Goal: Task Accomplishment & Management: Complete application form

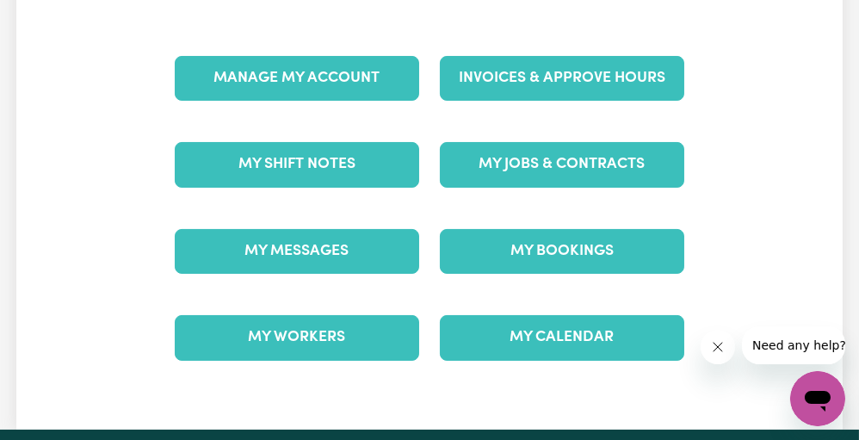
scroll to position [120, 0]
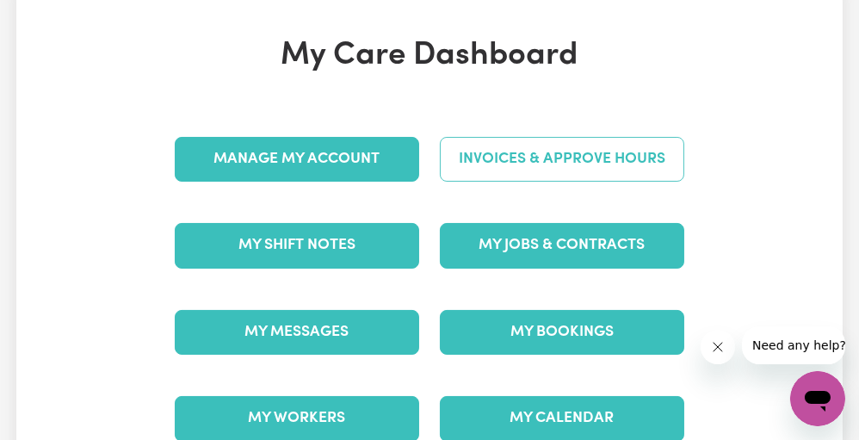
click at [588, 145] on link "Invoices & Approve Hours" at bounding box center [562, 159] width 244 height 45
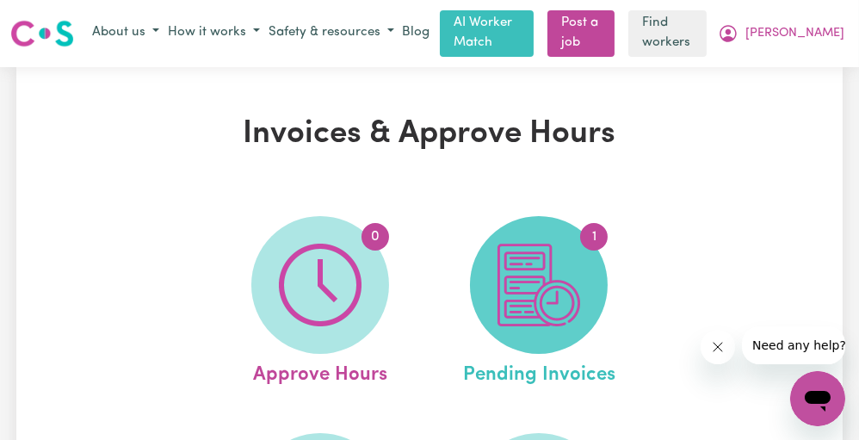
click at [521, 246] on img at bounding box center [538, 285] width 83 height 83
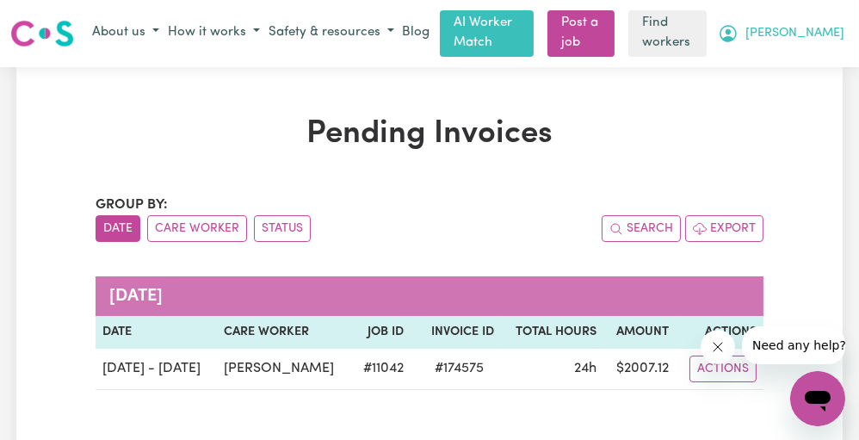
click at [830, 34] on button "[PERSON_NAME]" at bounding box center [780, 33] width 135 height 29
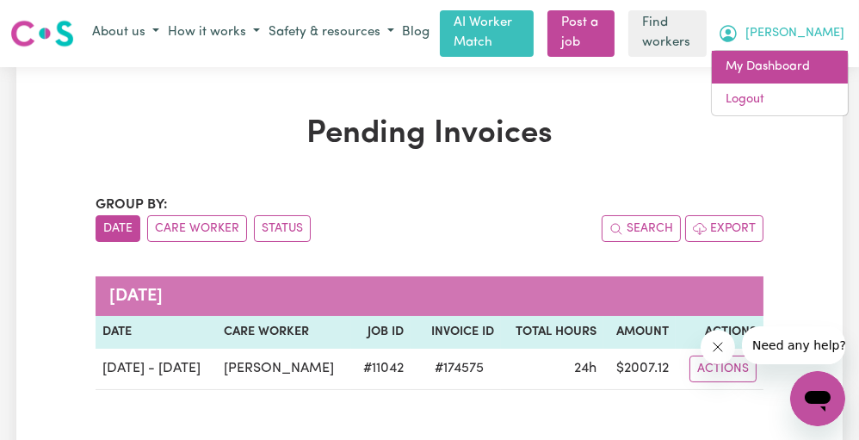
click at [730, 65] on link "My Dashboard" at bounding box center [780, 67] width 136 height 33
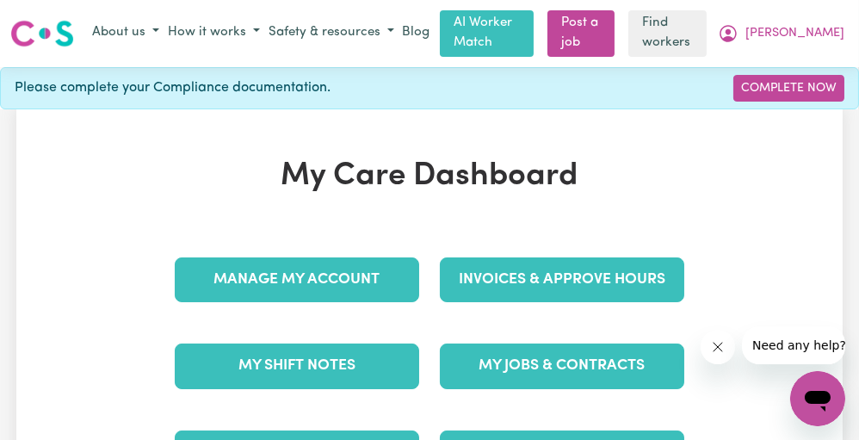
click at [353, 330] on div "My Shift Notes" at bounding box center [296, 366] width 265 height 86
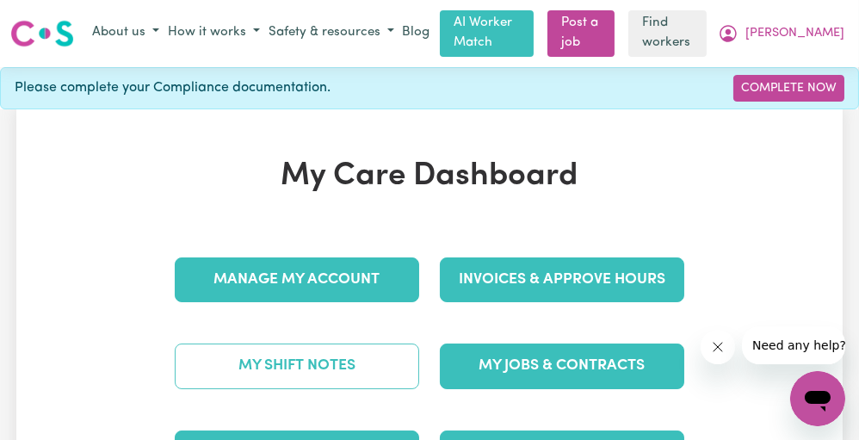
click at [327, 367] on link "My Shift Notes" at bounding box center [297, 365] width 244 height 45
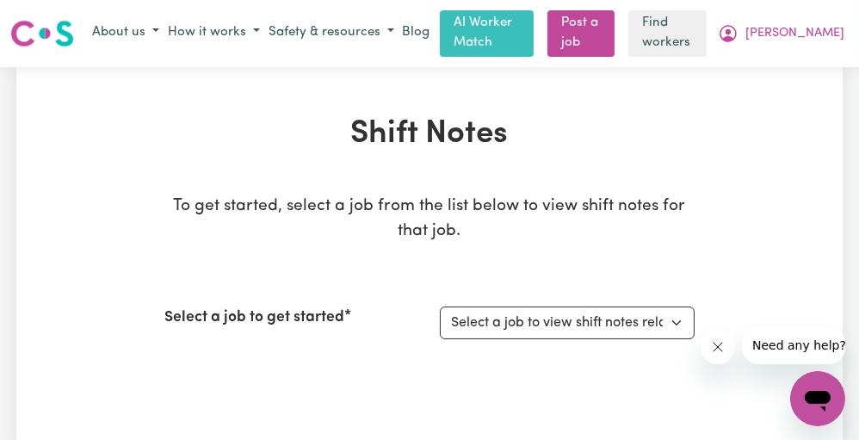
click at [470, 346] on div "Select a job to get started Select a job to view shift notes related to it... S…" at bounding box center [429, 323] width 530 height 74
click at [492, 329] on select "Select a job to view shift notes related to it... Support Worker Needed To Cove…" at bounding box center [567, 322] width 255 height 33
select select "11042"
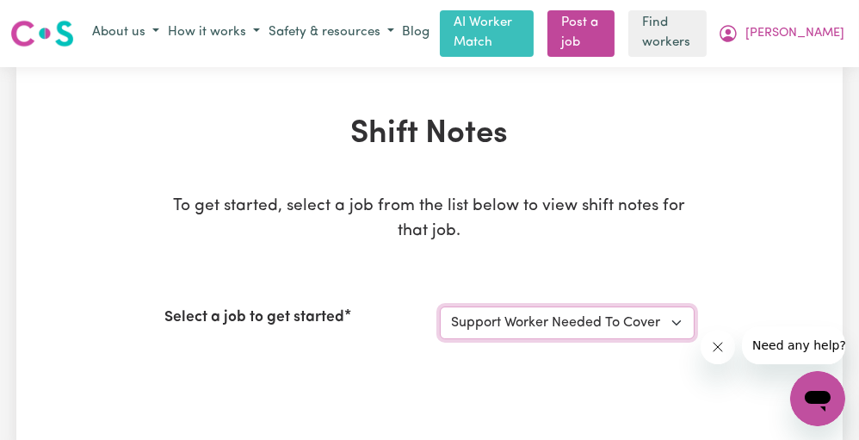
click at [440, 306] on select "Select a job to view shift notes related to it... Support Worker Needed To Cove…" at bounding box center [567, 322] width 255 height 33
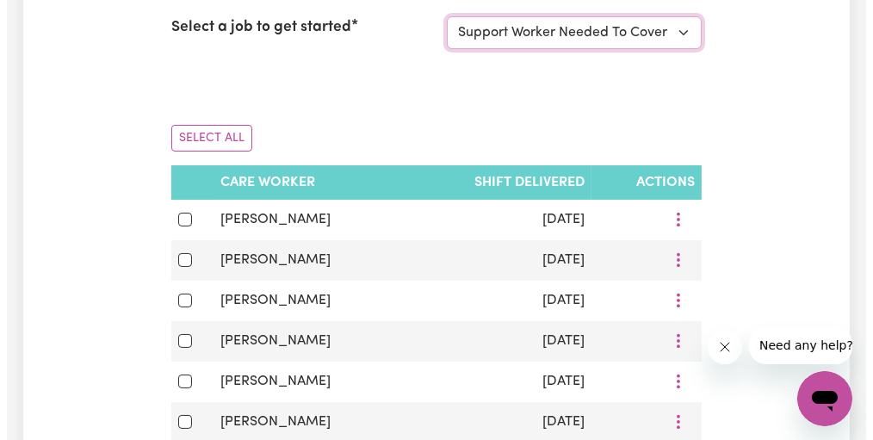
scroll to position [293, 0]
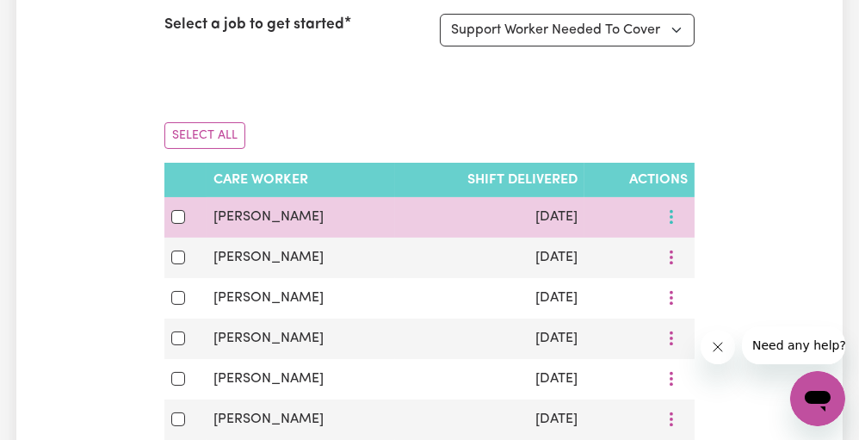
click at [669, 221] on icon "More options" at bounding box center [671, 216] width 17 height 17
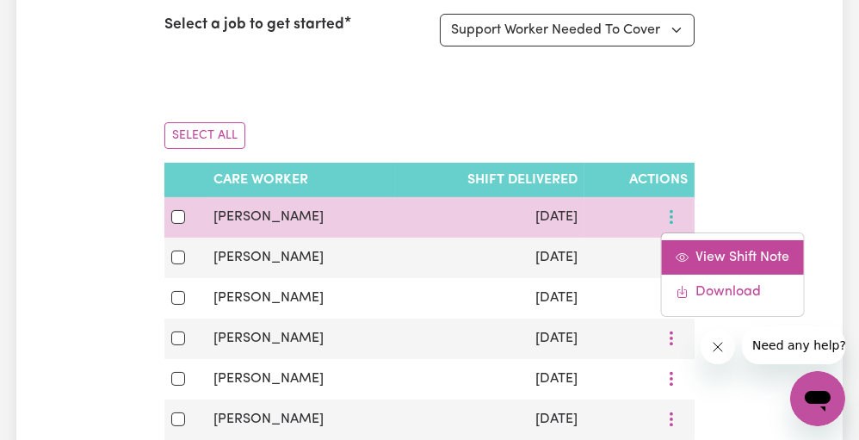
click at [695, 260] on span "View Shift Note" at bounding box center [742, 257] width 94 height 14
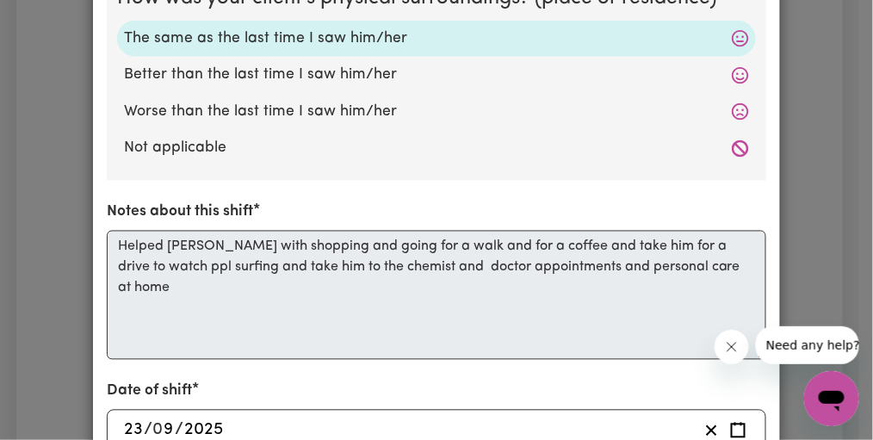
scroll to position [556, 0]
click at [792, 218] on div "Shift Note ( 23 Sep, 2025 ) How was your client's mental state? The same as the…" at bounding box center [436, 220] width 873 height 440
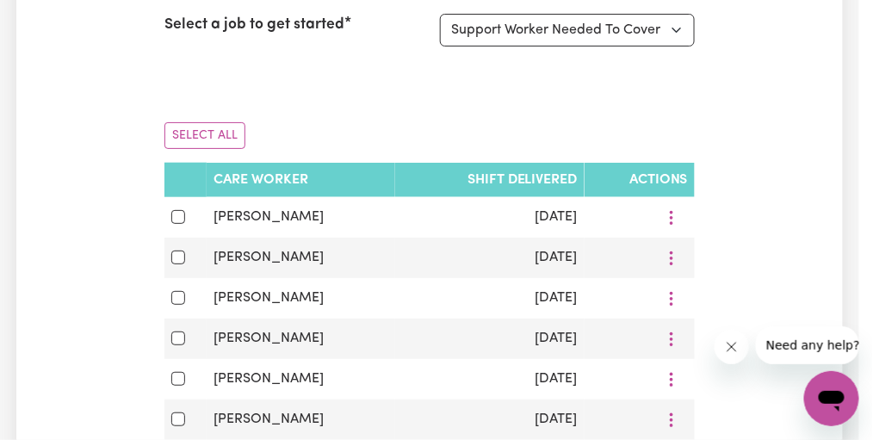
scroll to position [0, 0]
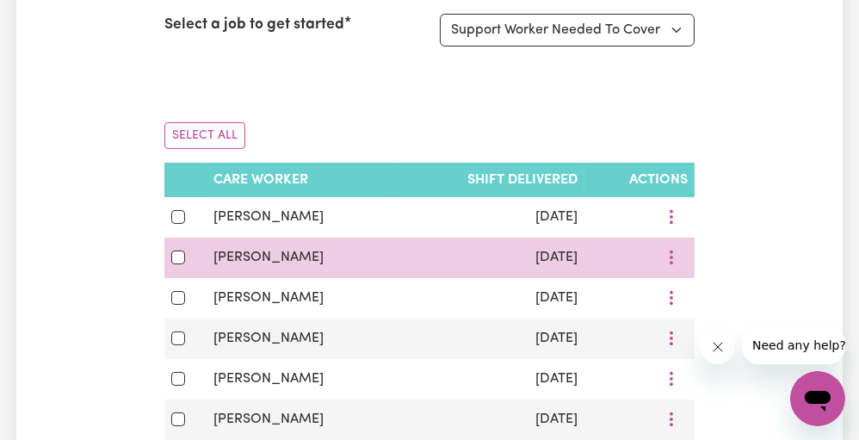
click at [676, 274] on td at bounding box center [639, 257] width 110 height 40
click at [671, 262] on circle "More options" at bounding box center [670, 263] width 3 height 3
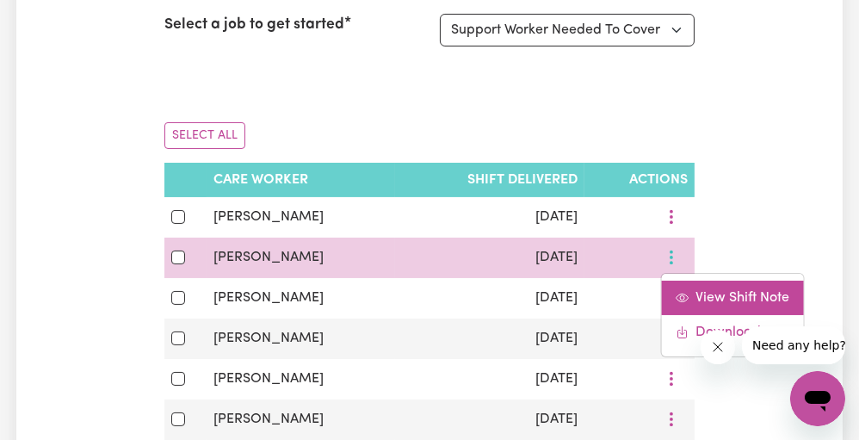
click at [695, 291] on span "View Shift Note" at bounding box center [742, 298] width 94 height 14
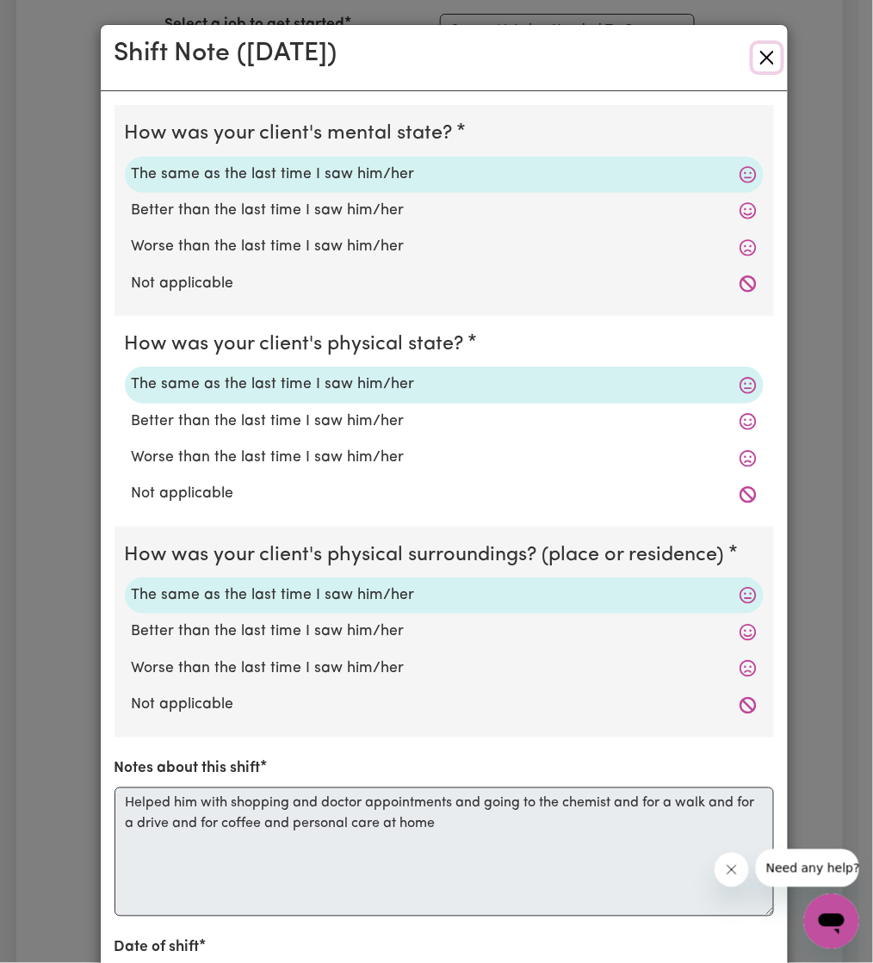
click at [755, 58] on button "Close" at bounding box center [767, 58] width 28 height 28
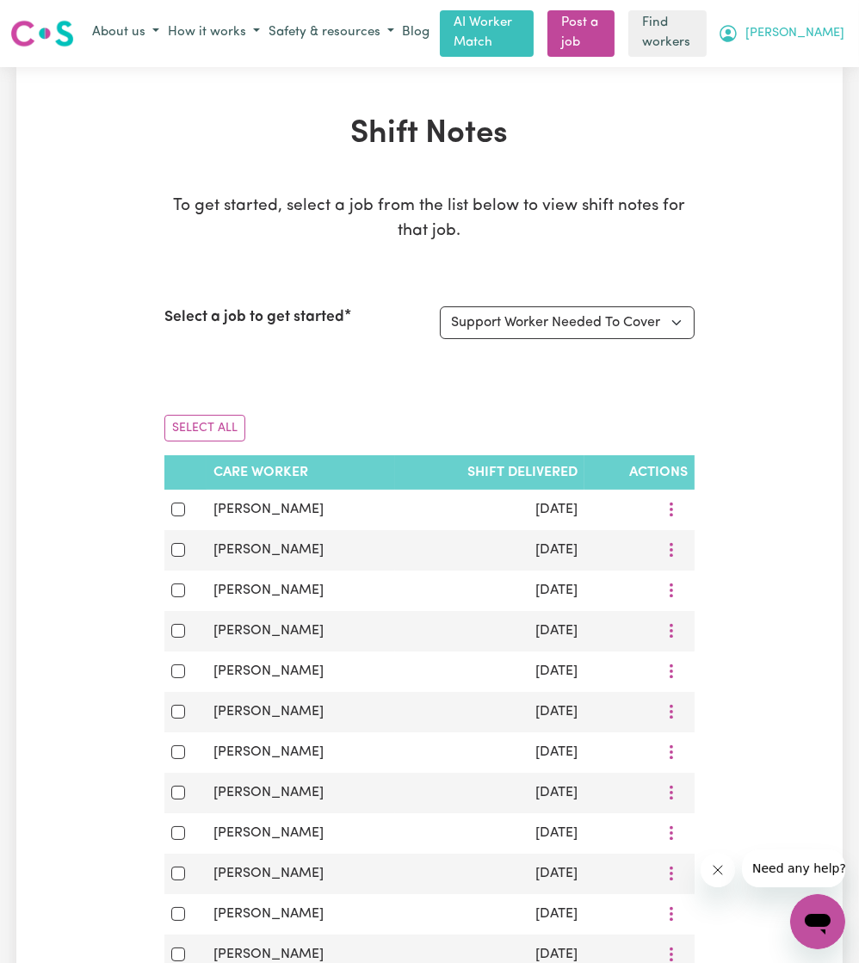
click at [834, 31] on span "[PERSON_NAME]" at bounding box center [794, 33] width 99 height 19
click at [826, 56] on link "My Dashboard" at bounding box center [780, 67] width 136 height 33
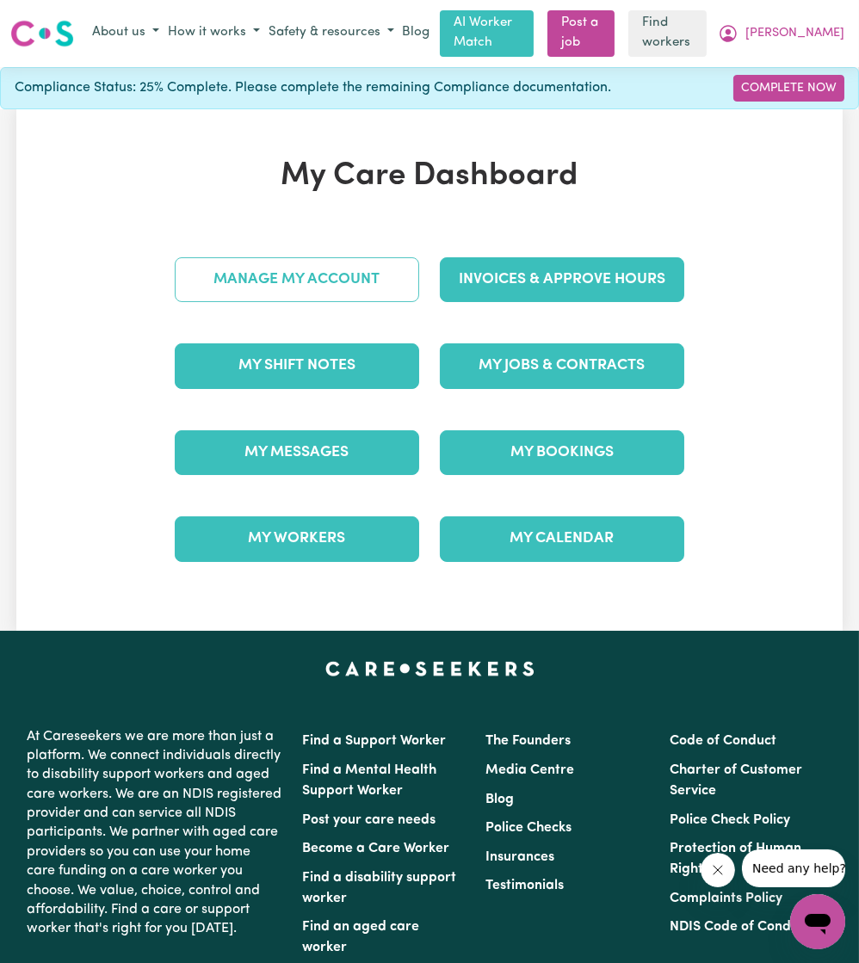
click at [292, 283] on link "Manage My Account" at bounding box center [297, 279] width 244 height 45
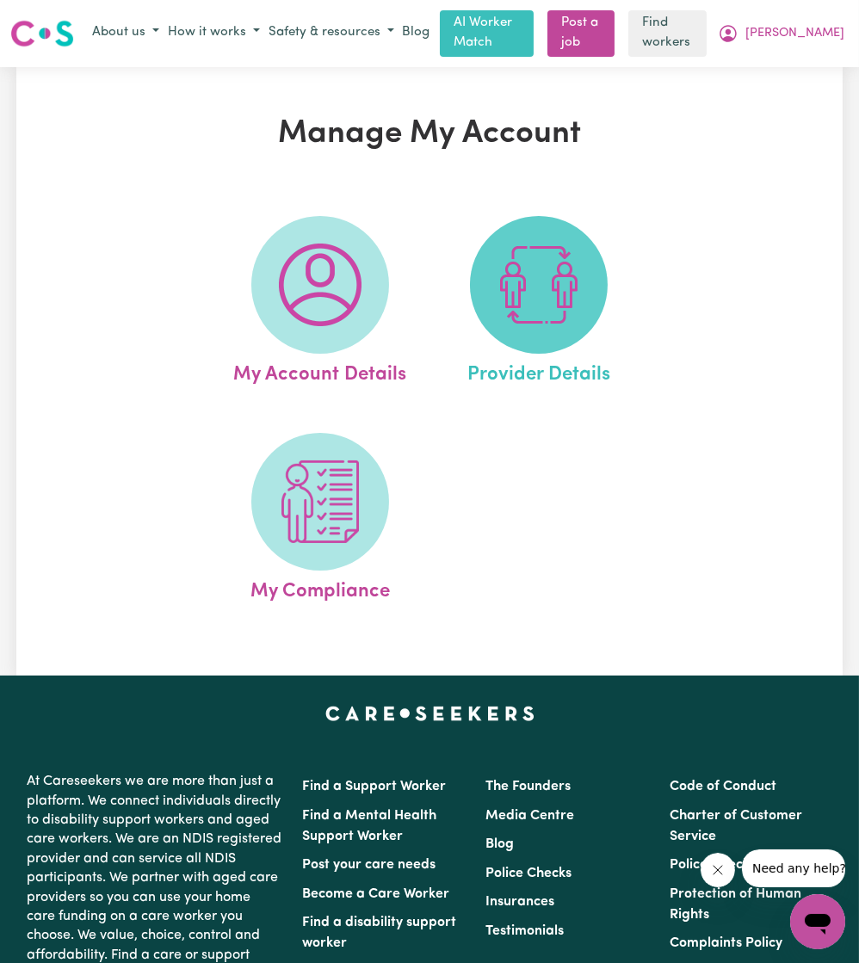
click at [519, 319] on img at bounding box center [538, 285] width 83 height 83
select select "NDIS_FUNDING_PLAN_MANAGED"
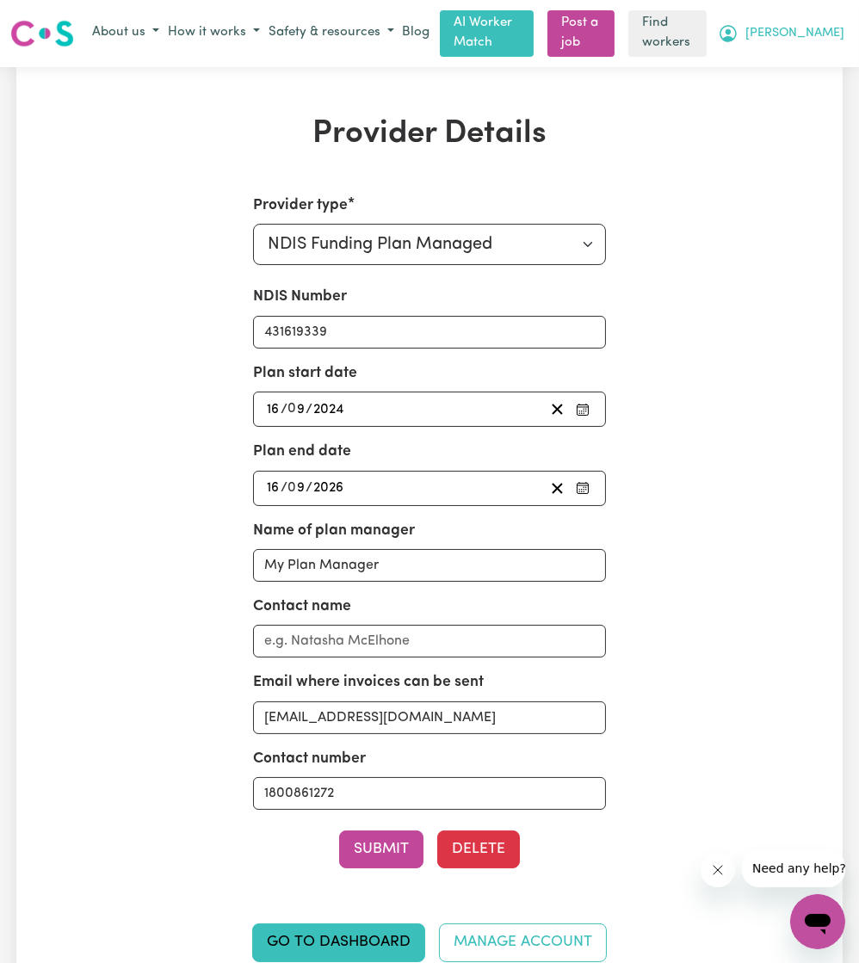
click at [737, 26] on icon "My Account" at bounding box center [727, 33] width 17 height 17
click at [782, 100] on link "Logout" at bounding box center [780, 99] width 136 height 33
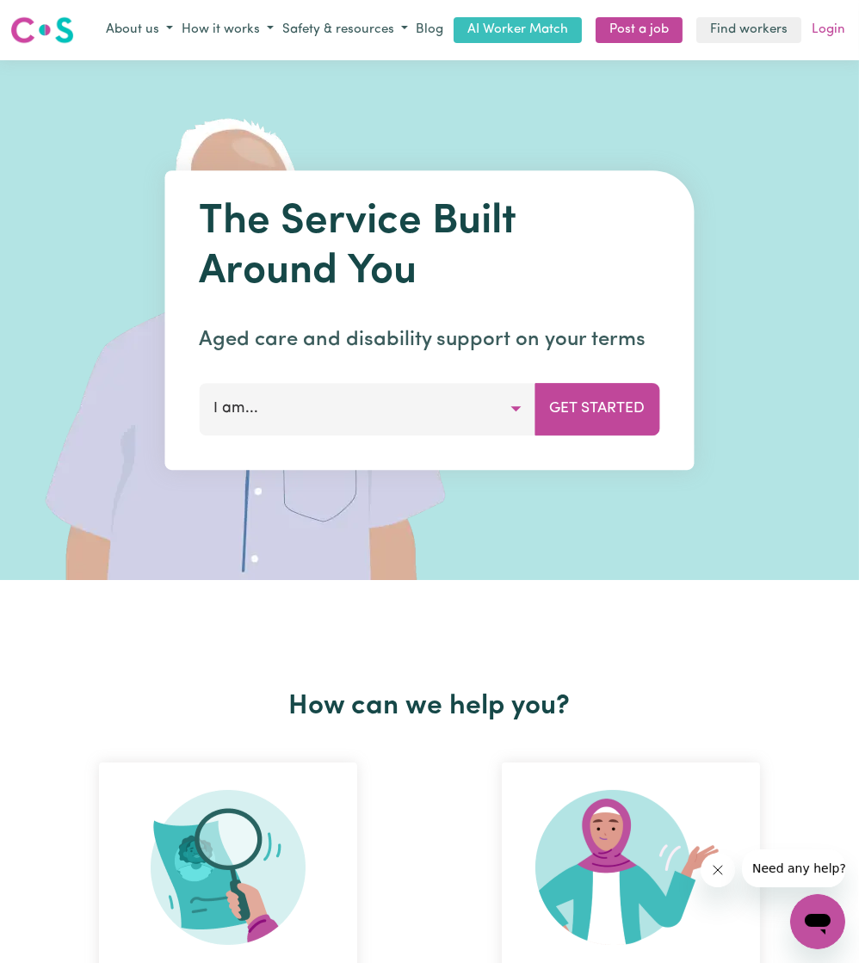
click at [824, 40] on link "Login" at bounding box center [828, 30] width 40 height 27
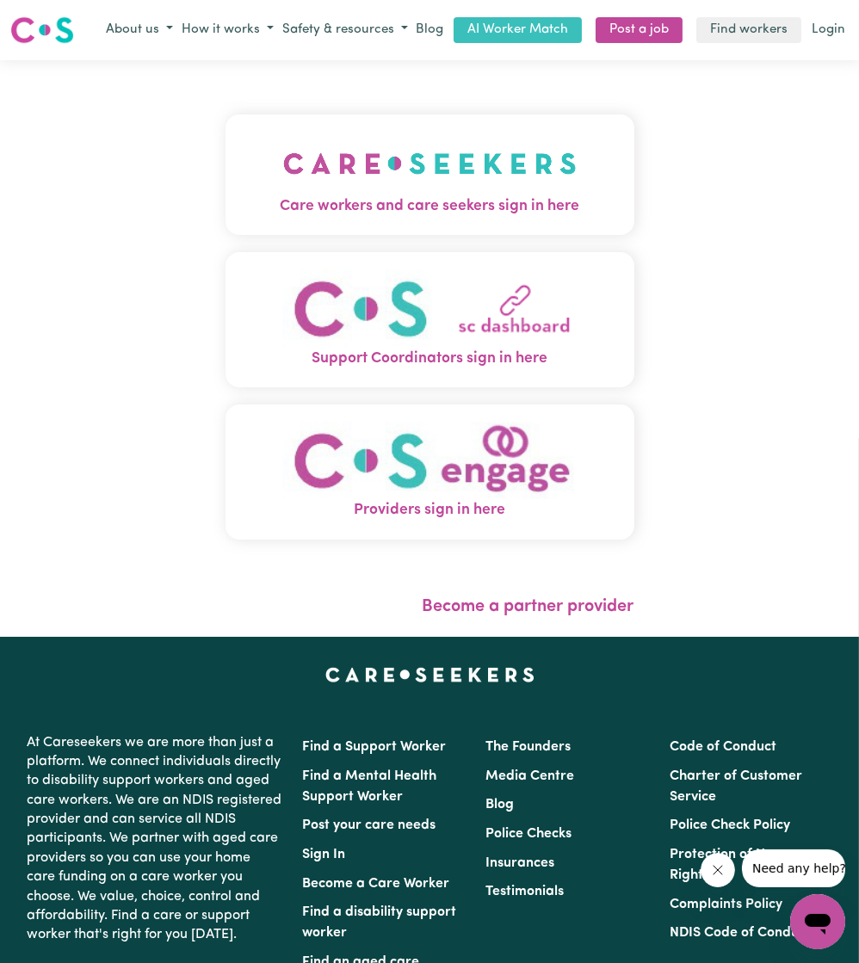
click at [362, 199] on span "Care workers and care seekers sign in here" at bounding box center [429, 206] width 409 height 22
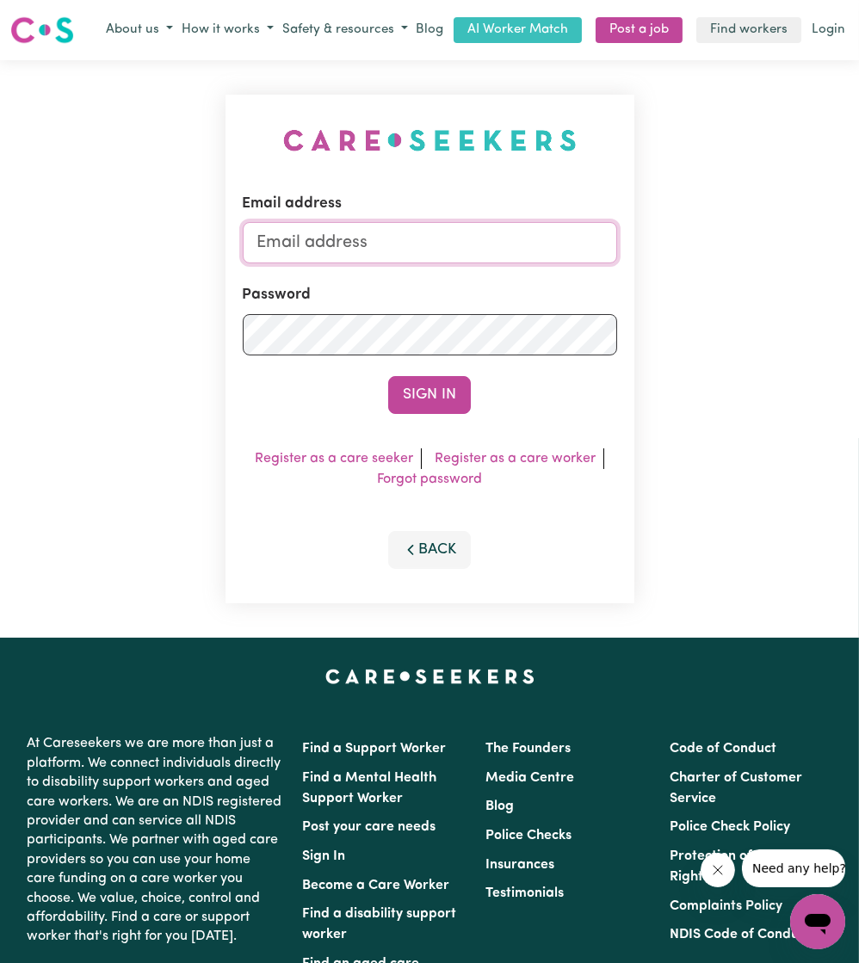
click at [388, 233] on input "Email address" at bounding box center [430, 242] width 374 height 41
drag, startPoint x: 346, startPoint y: 237, endPoint x: 640, endPoint y: 257, distance: 294.9
click at [637, 261] on div "Email address superuser~ethan@careseekers.com.au Password Sign In Register as a…" at bounding box center [429, 348] width 429 height 577
type input "superuser~mollycurtis@bigpond.com"
click at [448, 384] on button "Sign In" at bounding box center [429, 395] width 83 height 38
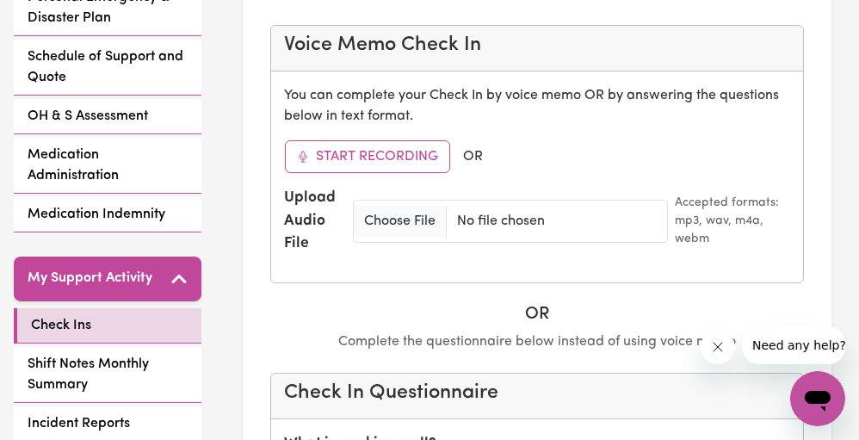
scroll to position [649, 0]
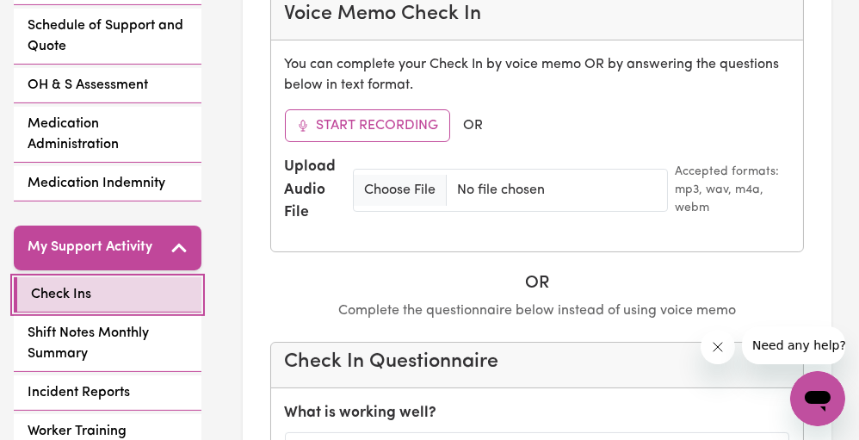
click at [124, 277] on link "Check Ins" at bounding box center [108, 294] width 188 height 35
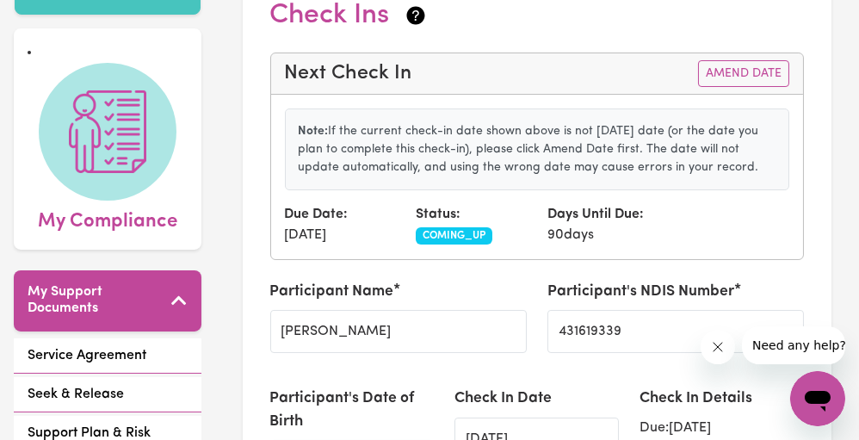
scroll to position [120, 0]
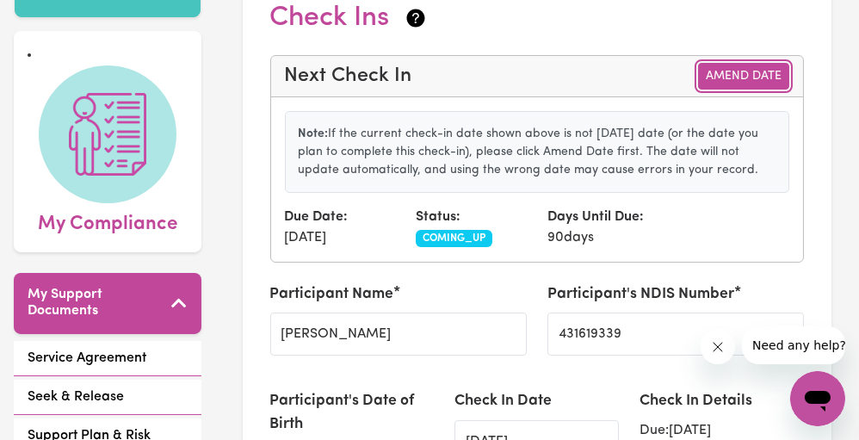
click at [743, 71] on button "Amend Date" at bounding box center [743, 76] width 91 height 27
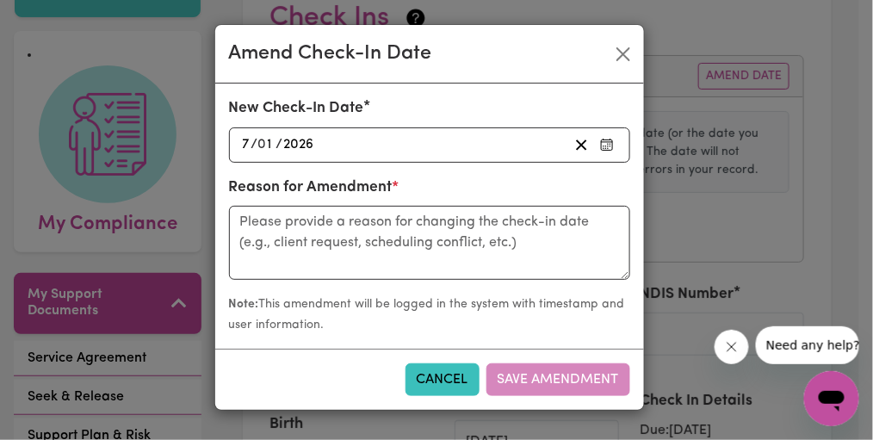
click at [460, 140] on div "2026-01-07 7 / 0 1 / 2026" at bounding box center [404, 144] width 328 height 23
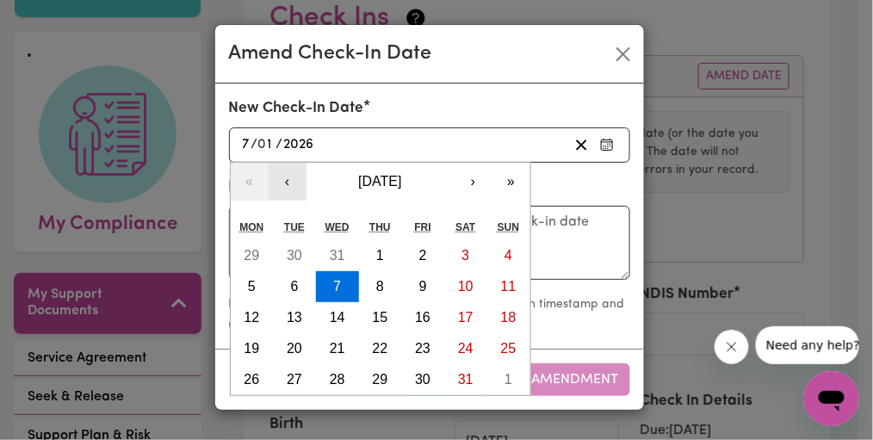
click at [283, 186] on button "‹" at bounding box center [287, 182] width 38 height 38
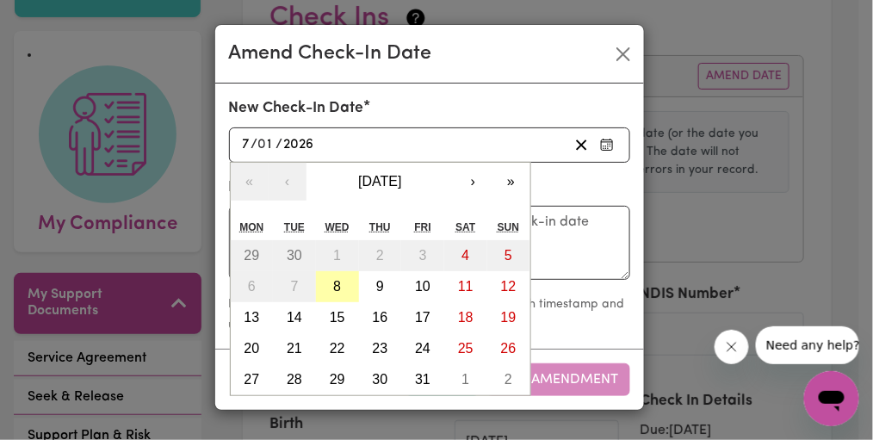
click at [343, 285] on button "8" at bounding box center [337, 286] width 43 height 31
type input "2025-10-08"
type input "8"
type input "10"
type input "2025"
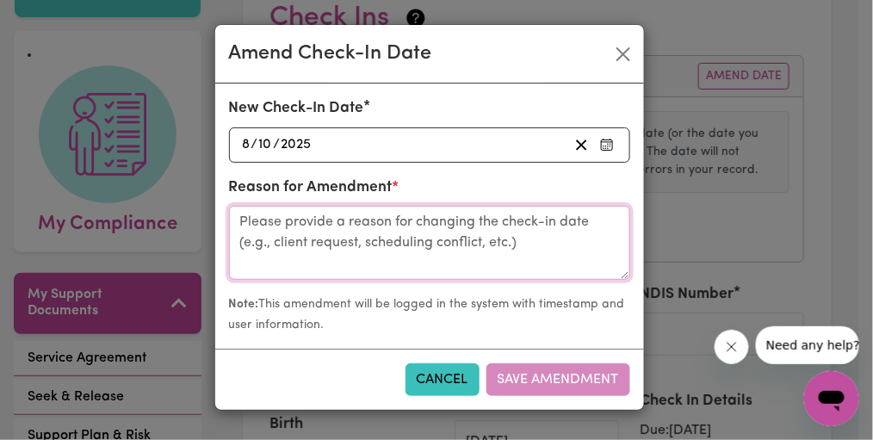
click at [415, 258] on textarea at bounding box center [429, 243] width 401 height 74
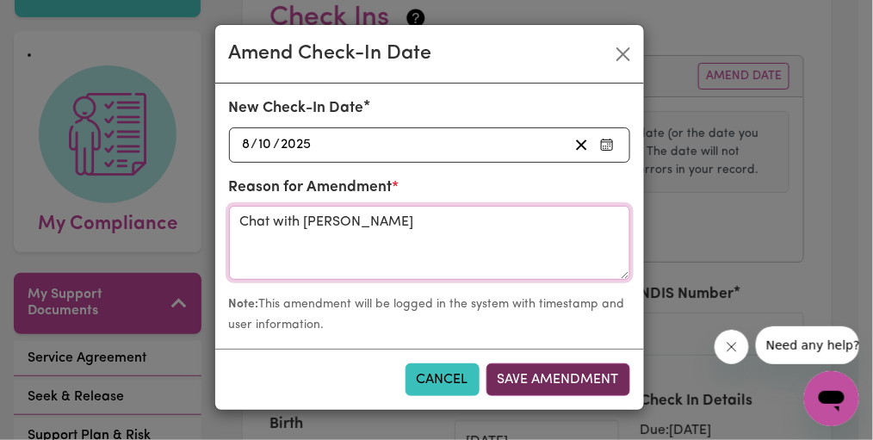
type textarea "Chat with Antony"
click at [588, 385] on button "Save Amendment" at bounding box center [558, 379] width 144 height 33
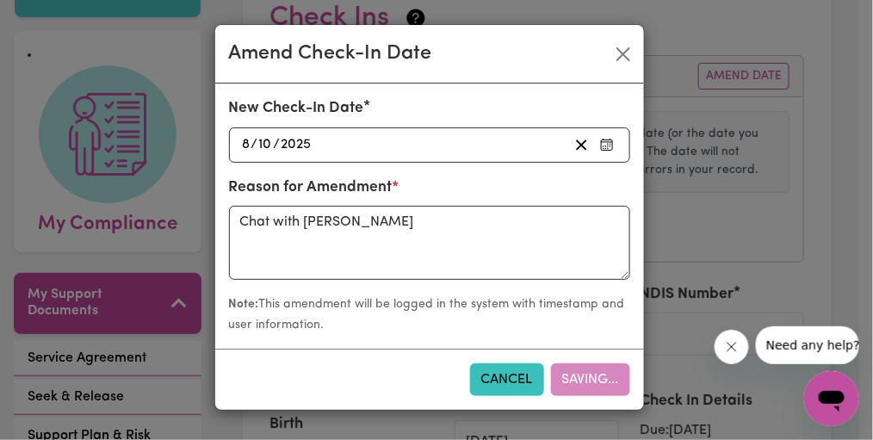
type input "08/10/2025"
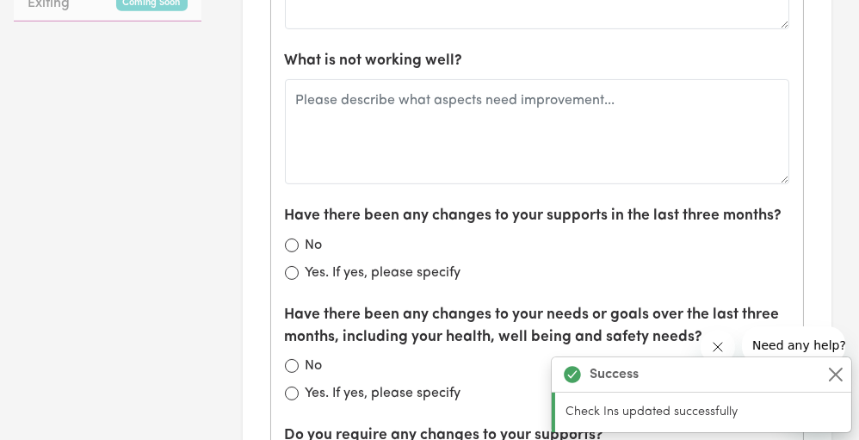
scroll to position [1200, 0]
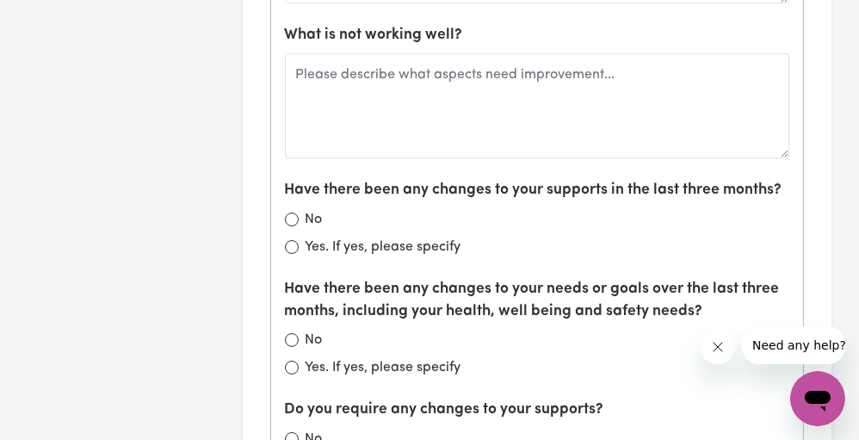
click at [286, 209] on div "No" at bounding box center [537, 219] width 505 height 21
click at [287, 217] on input "No" at bounding box center [292, 220] width 14 height 14
radio input "true"
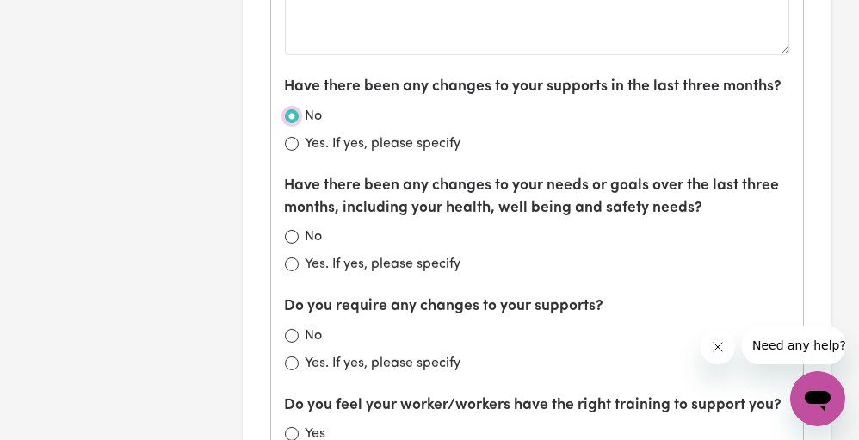
scroll to position [1304, 0]
click at [293, 229] on input "No" at bounding box center [292, 236] width 14 height 14
radio input "true"
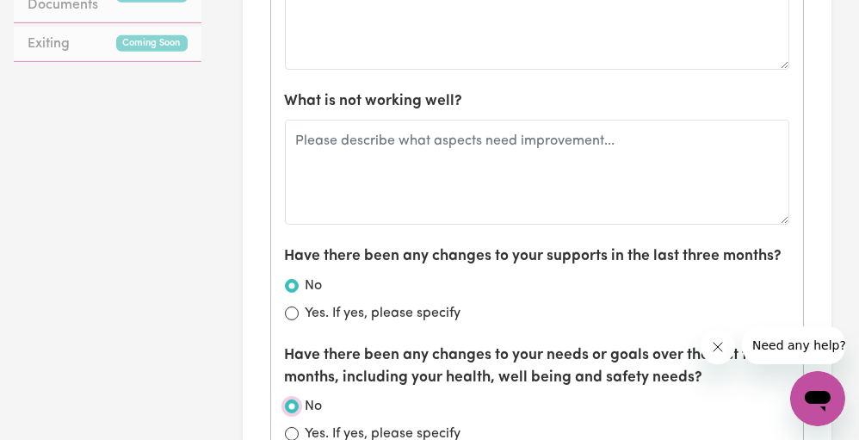
scroll to position [1053, 0]
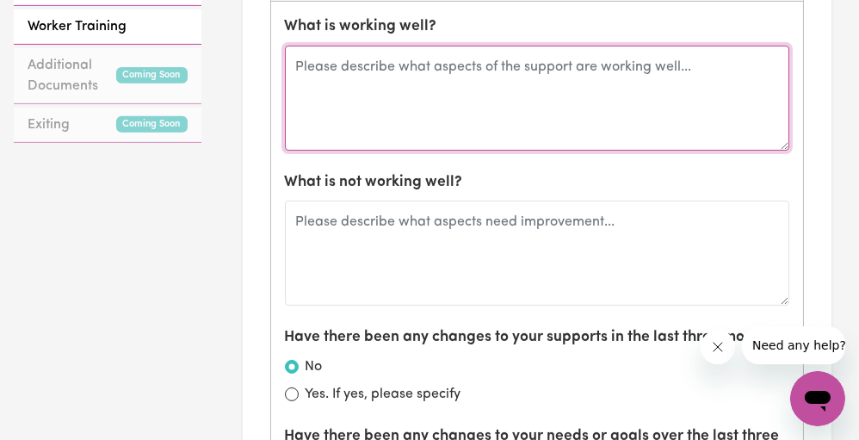
click at [368, 59] on textarea at bounding box center [537, 98] width 505 height 105
type textarea "All is going well."
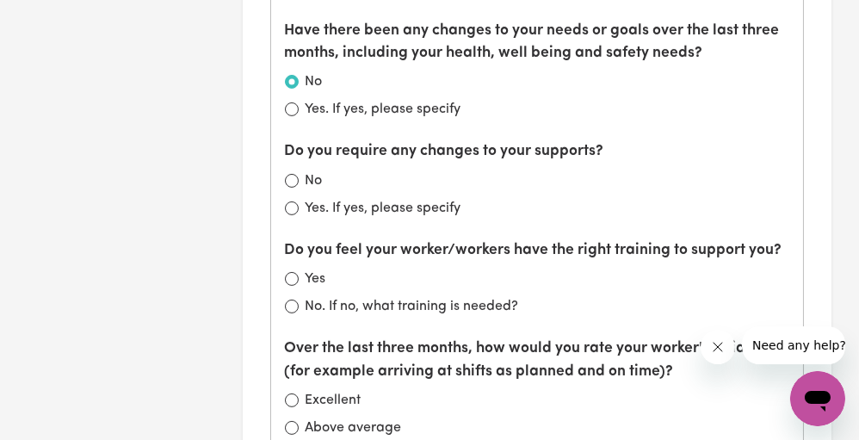
scroll to position [1458, 0]
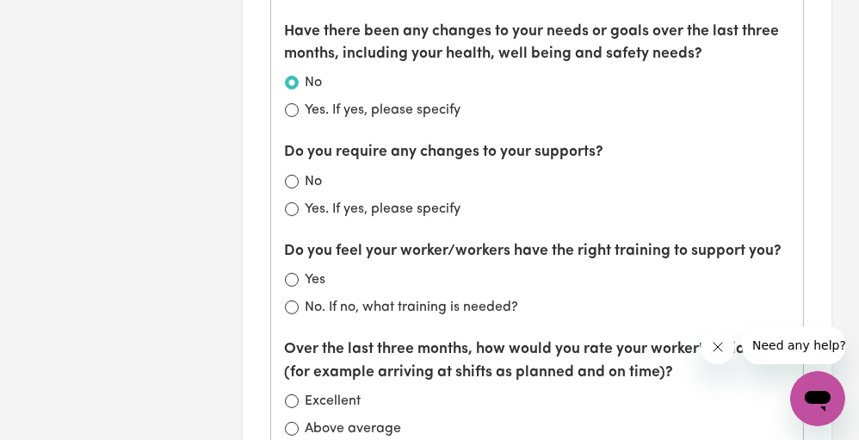
type textarea "No complaints."
click at [287, 175] on input "No" at bounding box center [292, 182] width 14 height 14
radio input "true"
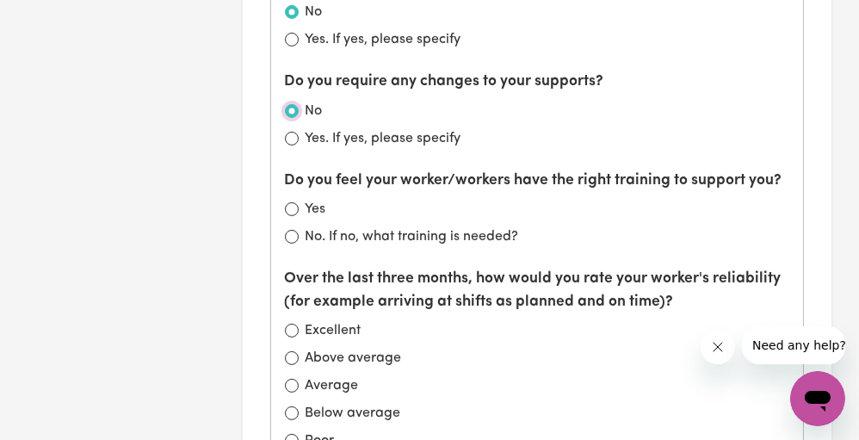
scroll to position [1532, 0]
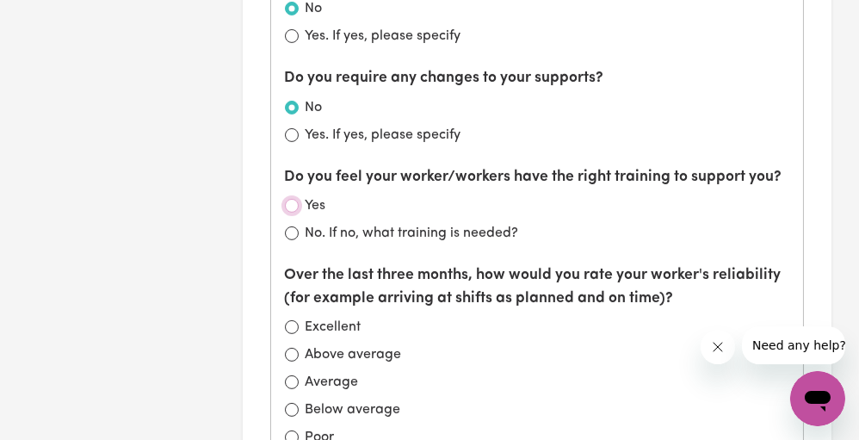
click at [292, 199] on input "Yes" at bounding box center [292, 206] width 14 height 14
radio input "true"
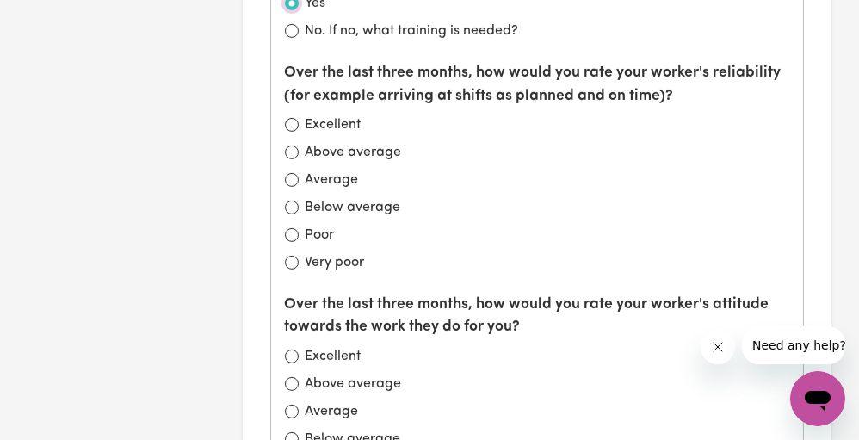
scroll to position [1732, 0]
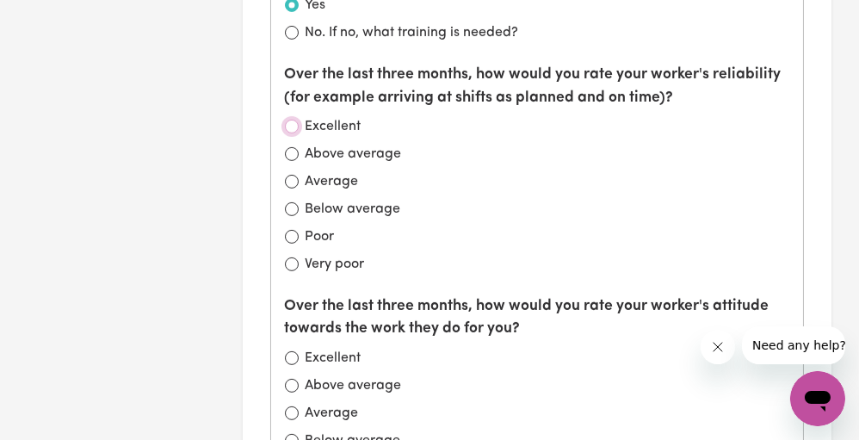
click at [290, 120] on input "Excellent" at bounding box center [292, 127] width 14 height 14
radio input "true"
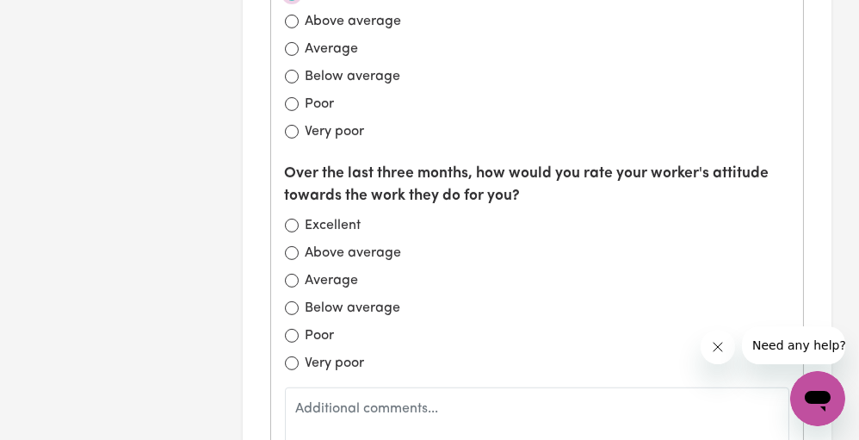
scroll to position [1868, 0]
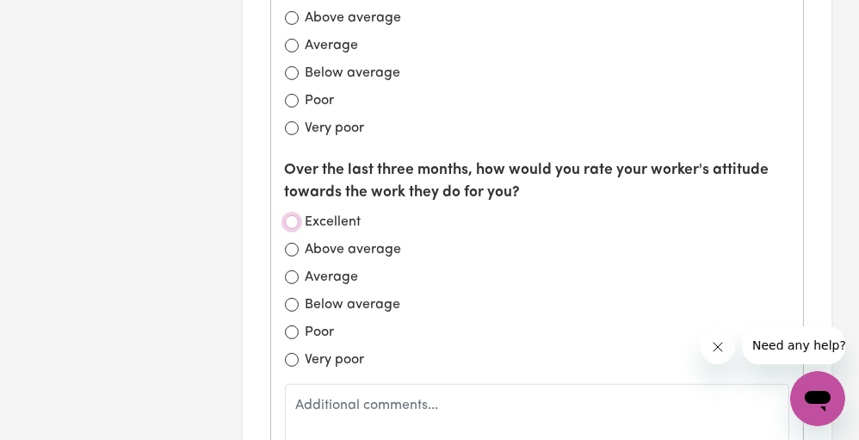
click at [286, 215] on input "Excellent" at bounding box center [292, 222] width 14 height 14
radio input "true"
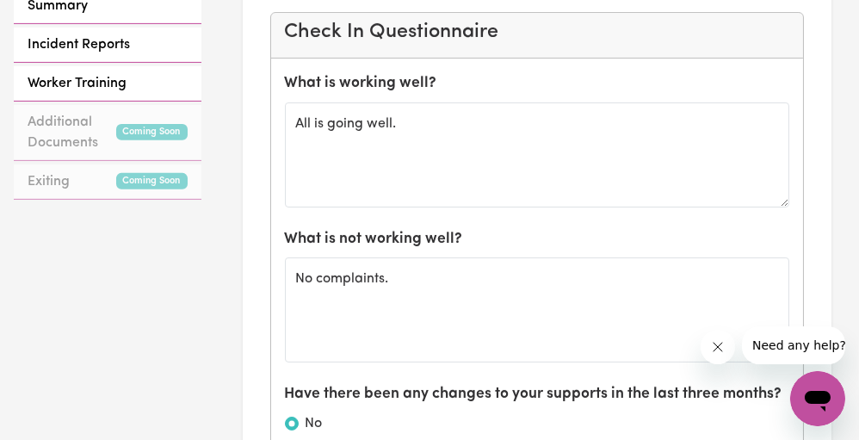
scroll to position [717, 0]
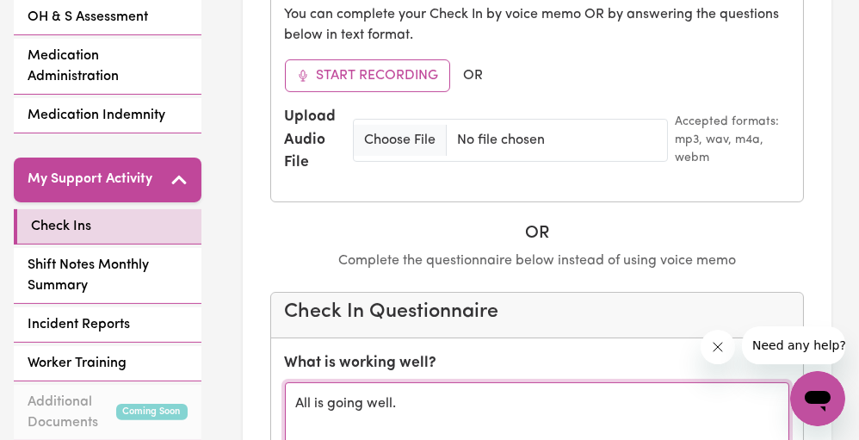
click at [292, 397] on textarea "All is going well." at bounding box center [537, 434] width 505 height 105
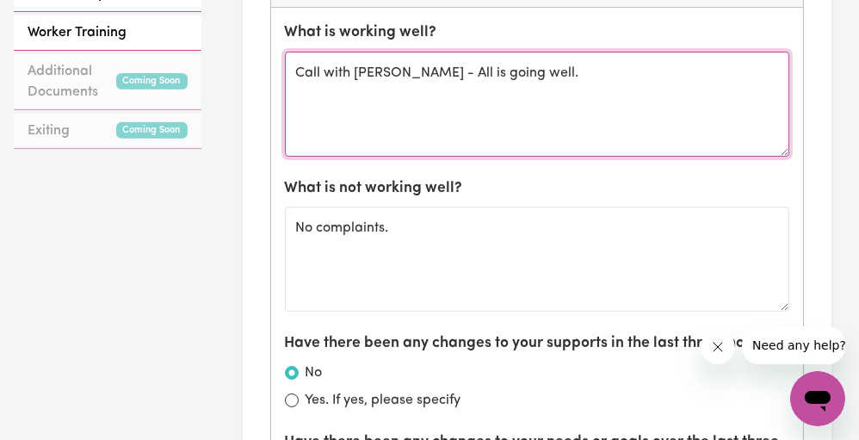
scroll to position [1042, 0]
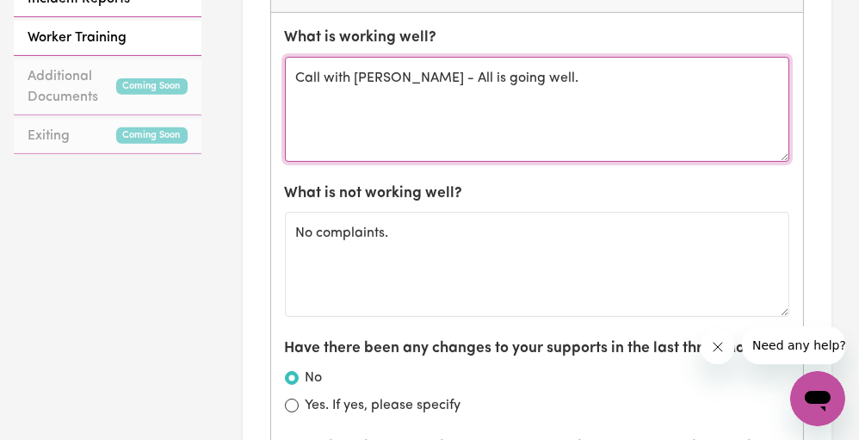
click at [348, 74] on textarea "Call with Antony - All is going well." at bounding box center [537, 109] width 505 height 105
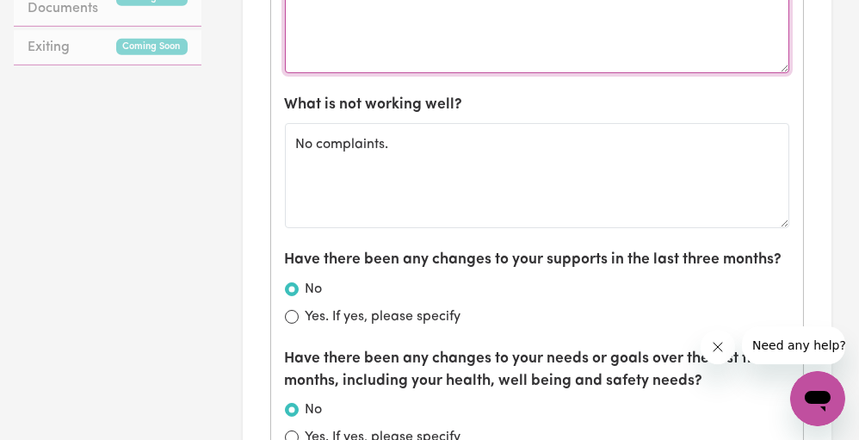
scroll to position [824, 0]
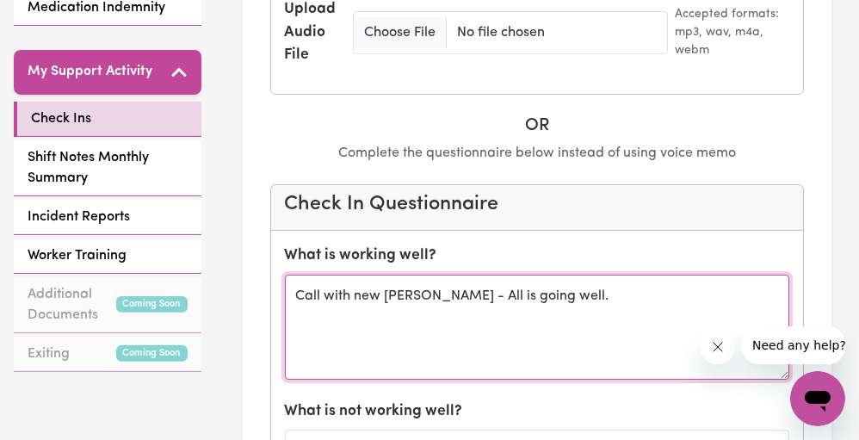
click at [569, 297] on textarea "Call with new Antony - All is going well." at bounding box center [537, 326] width 505 height 105
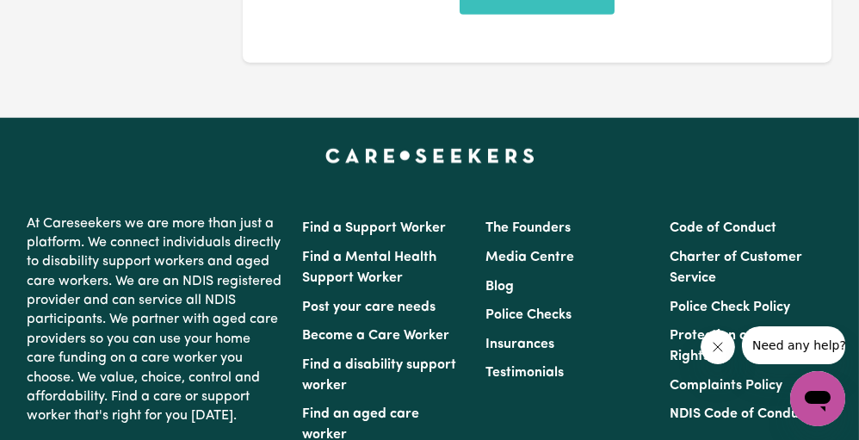
scroll to position [2291, 0]
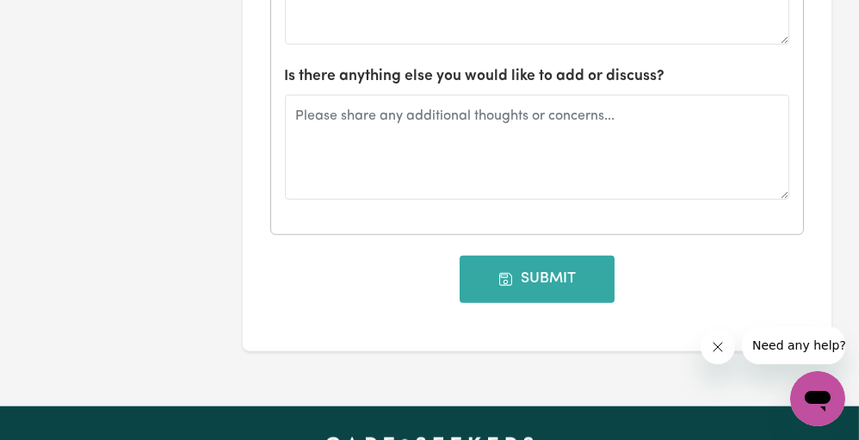
type textarea "Call with new Antony - All is going well. Still helping with community access, …"
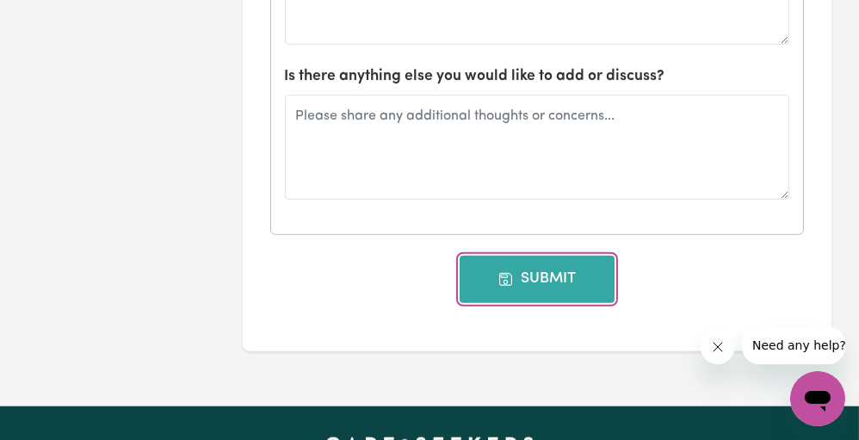
click at [541, 261] on button "Submit" at bounding box center [536, 279] width 155 height 46
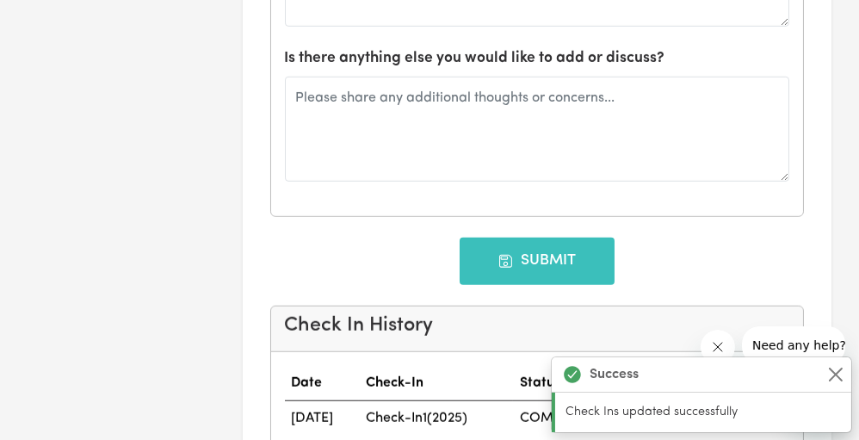
type input "08/01/2026"
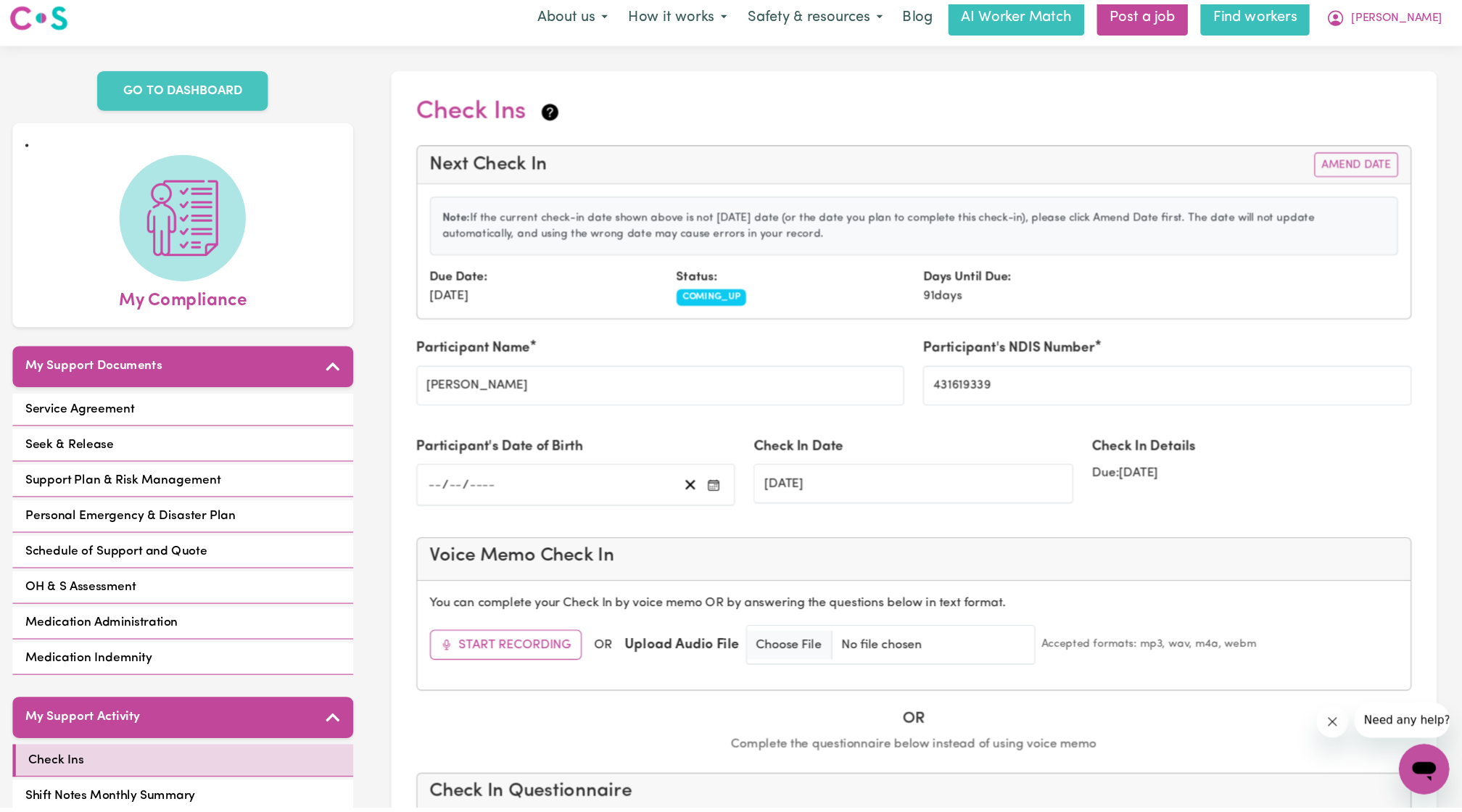
scroll to position [0, 0]
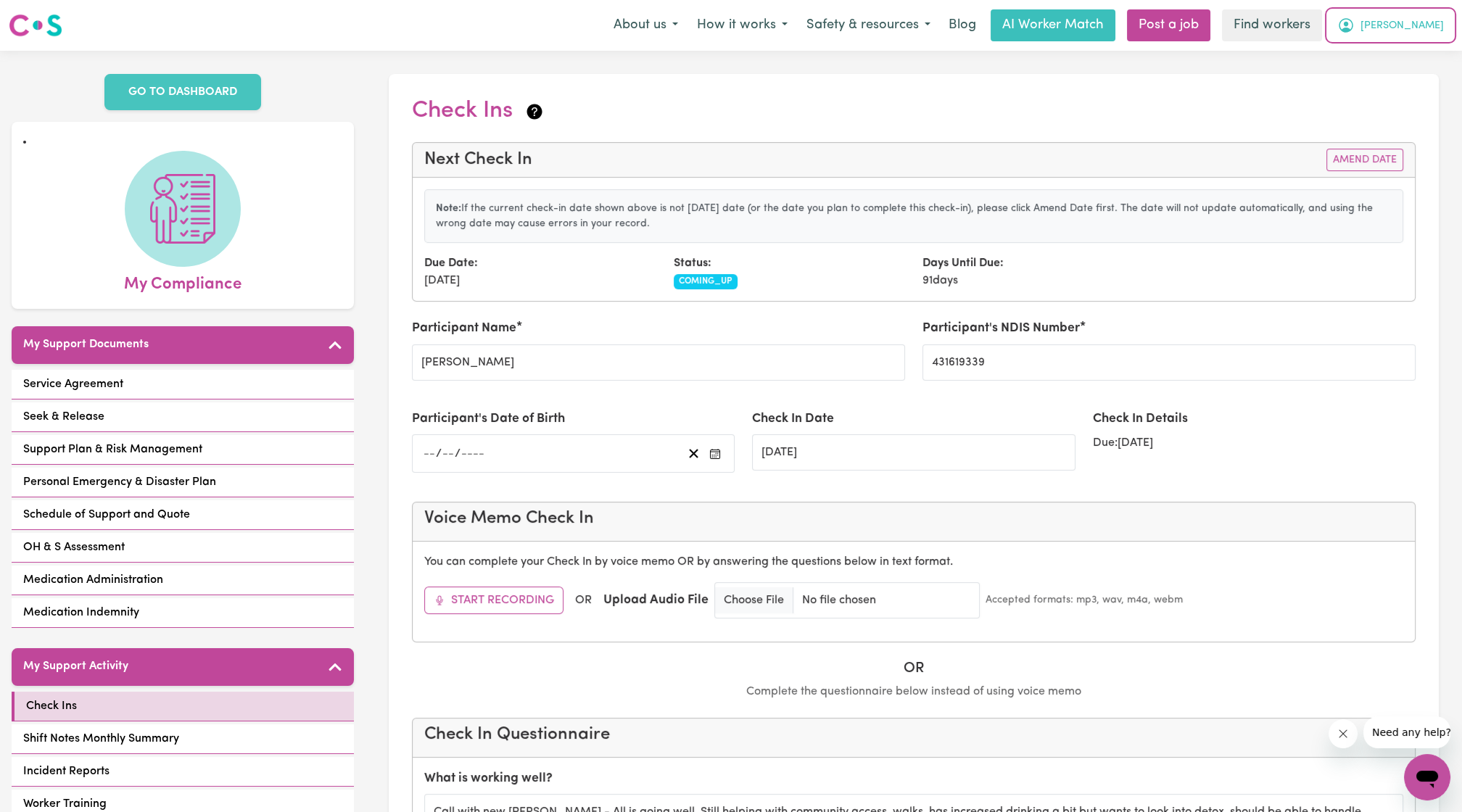
click at [723, 32] on span "[PERSON_NAME]" at bounding box center [1401, 26] width 83 height 16
click at [723, 51] on link "My Dashboard" at bounding box center [1395, 56] width 115 height 28
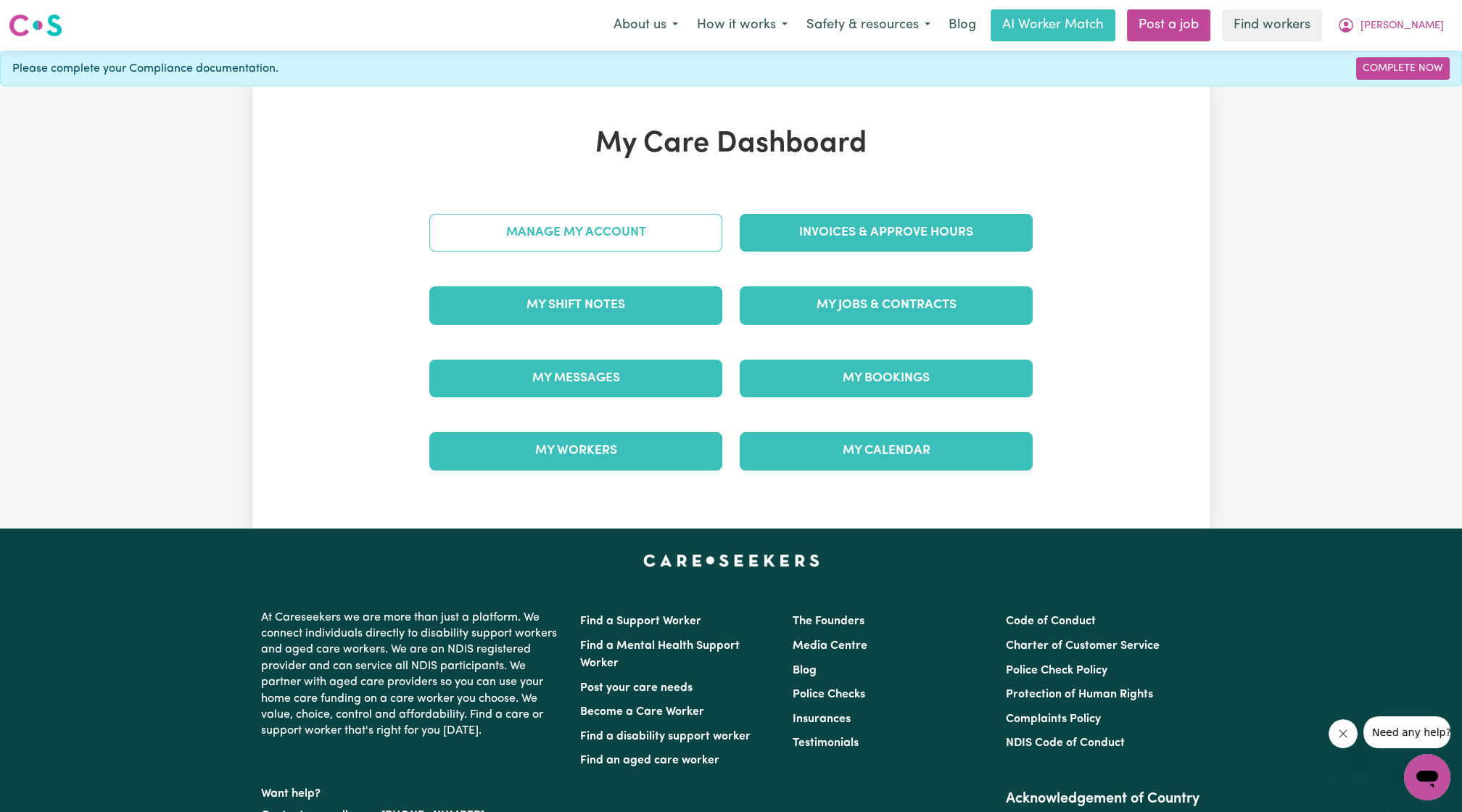
click at [506, 237] on link "Manage My Account" at bounding box center [576, 232] width 293 height 38
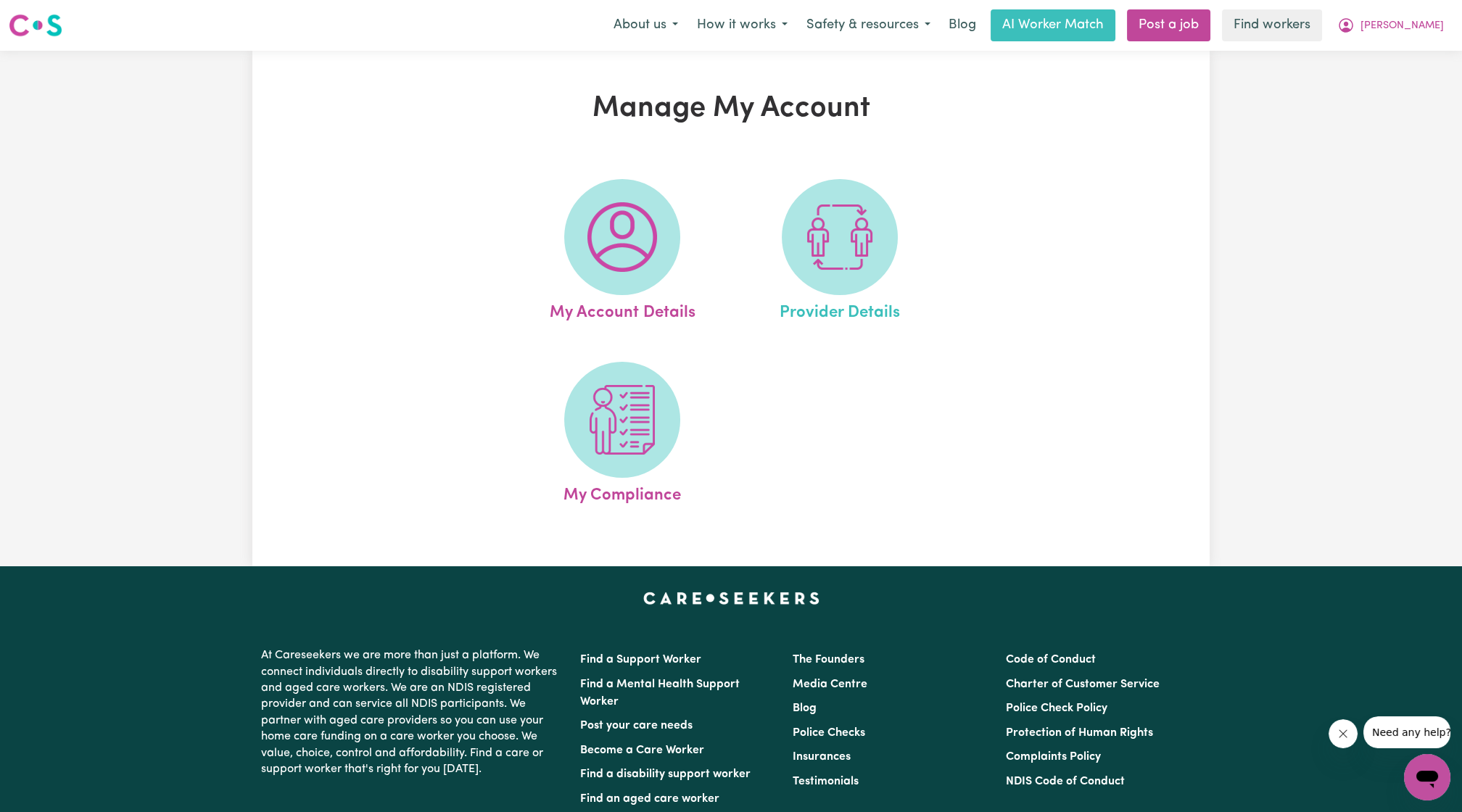
click at [723, 243] on link "Provider Details" at bounding box center [840, 253] width 209 height 147
select select "NDIS_FUNDING_PLAN_MANAGED"
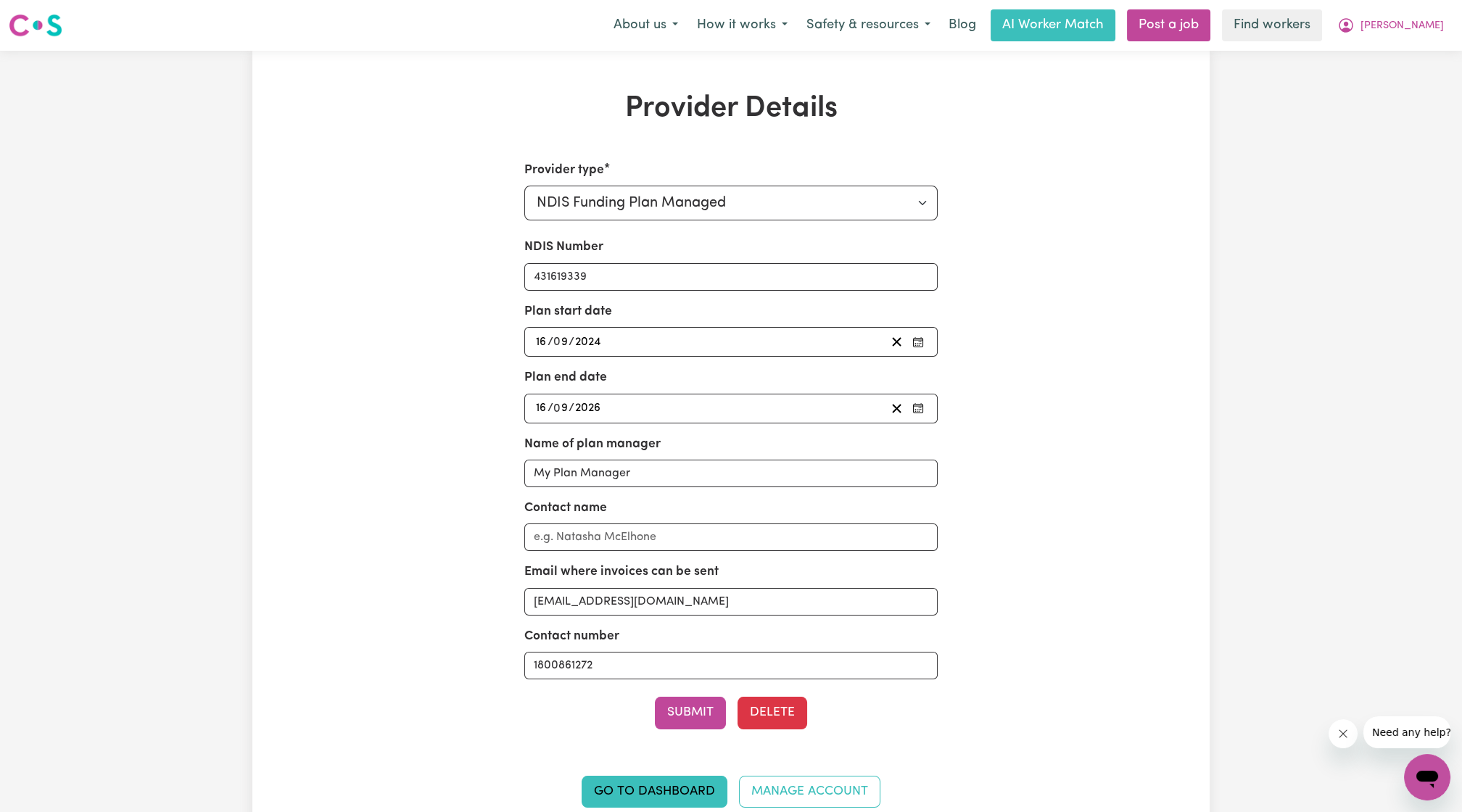
click at [723, 8] on nav "Menu About us How it works Safety & resources Blog AI Worker Match Post a job F…" at bounding box center [731, 25] width 1462 height 51
click at [723, 29] on icon "My Account" at bounding box center [1346, 25] width 18 height 18
click at [723, 49] on link "My Dashboard" at bounding box center [1395, 56] width 115 height 28
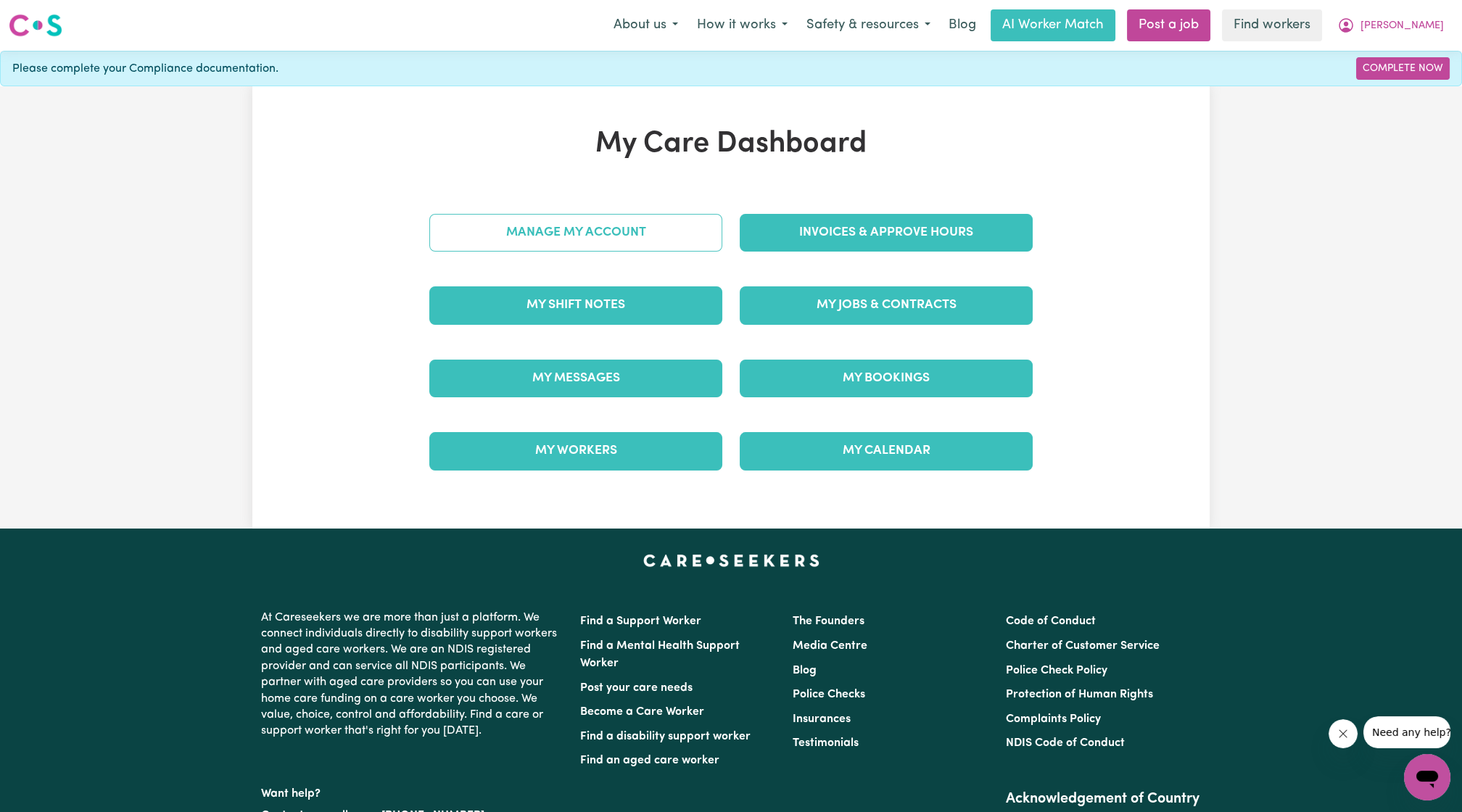
click at [672, 220] on link "Manage My Account" at bounding box center [576, 232] width 293 height 38
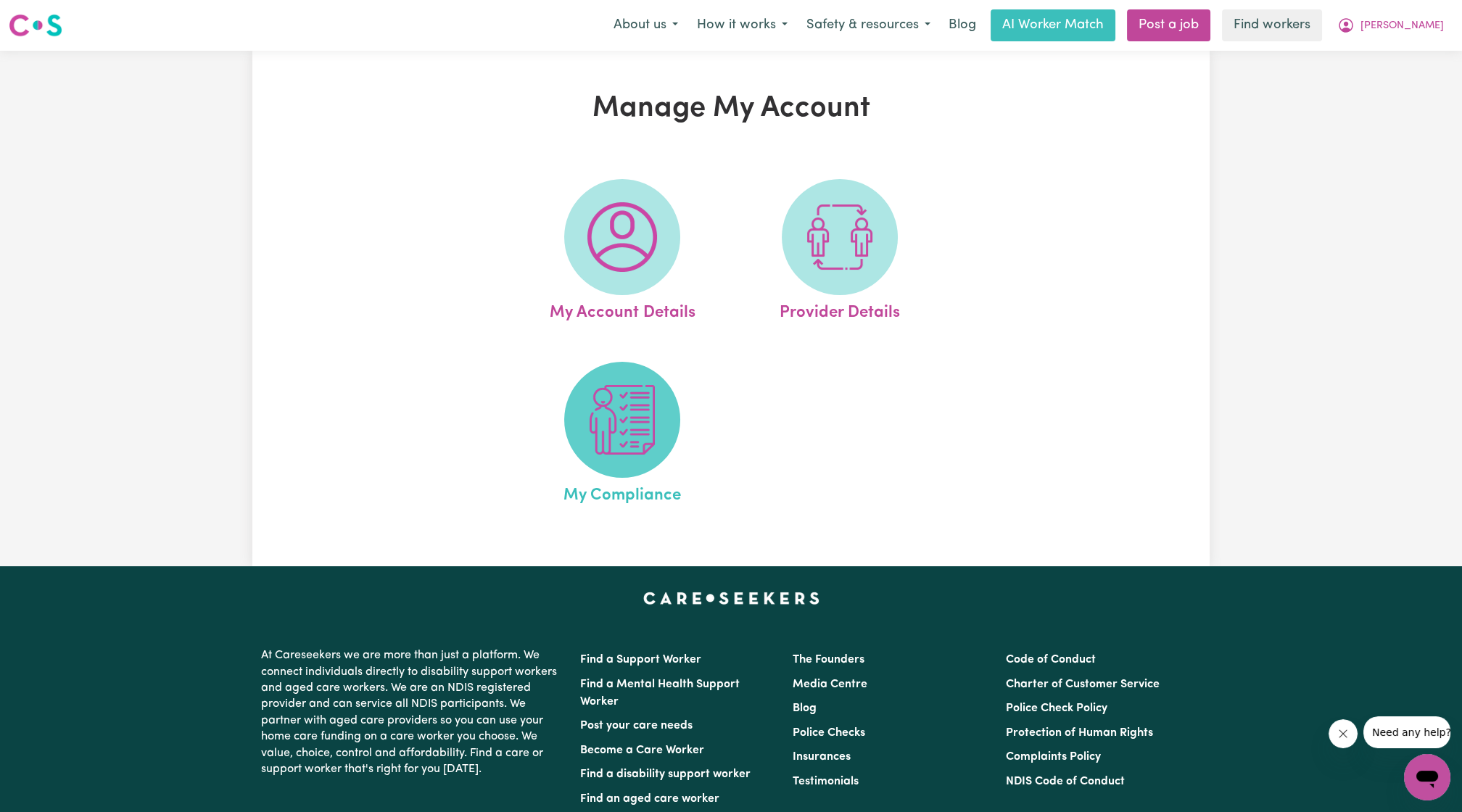
click at [602, 370] on span at bounding box center [622, 419] width 116 height 116
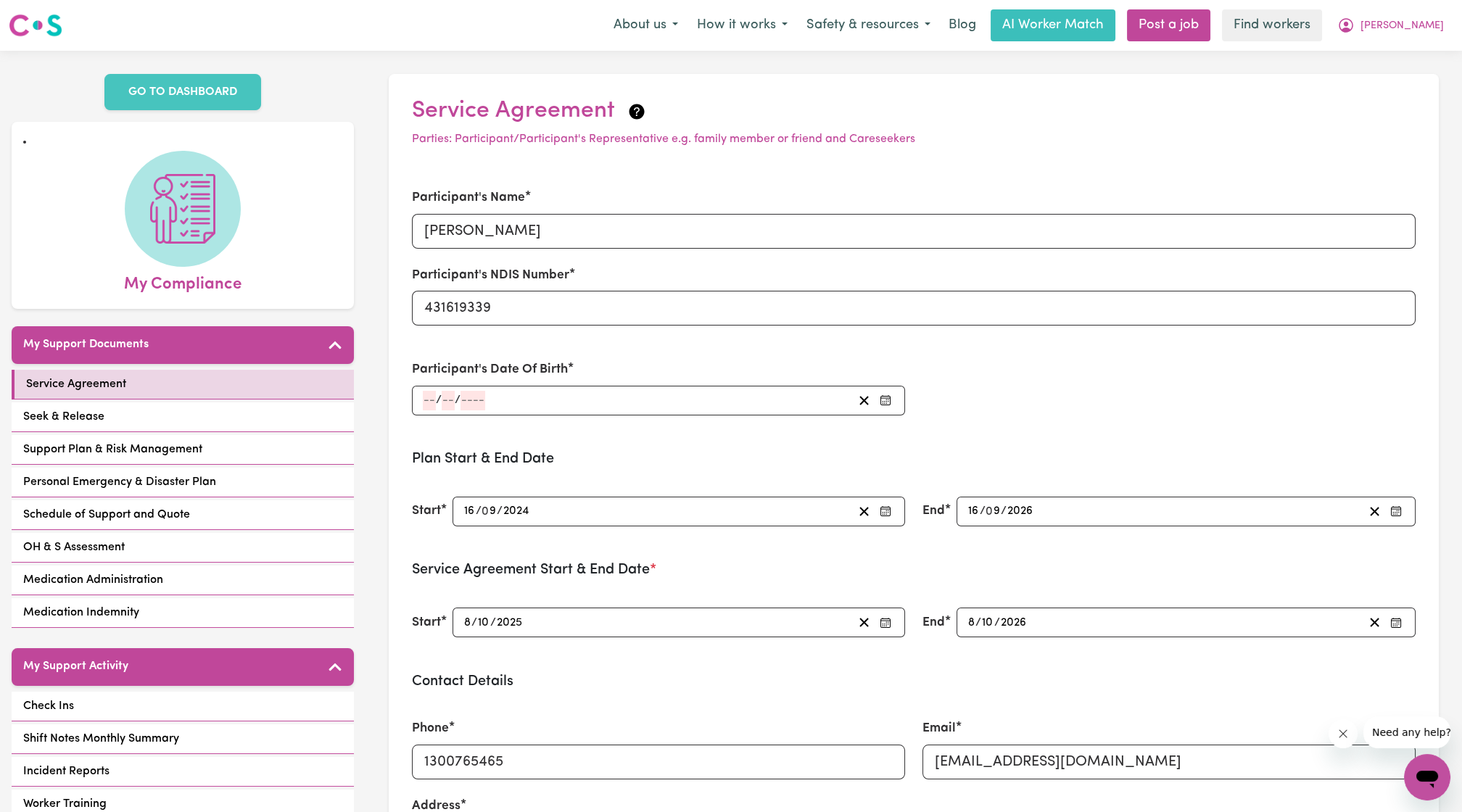
click at [431, 370] on input "number" at bounding box center [429, 400] width 13 height 19
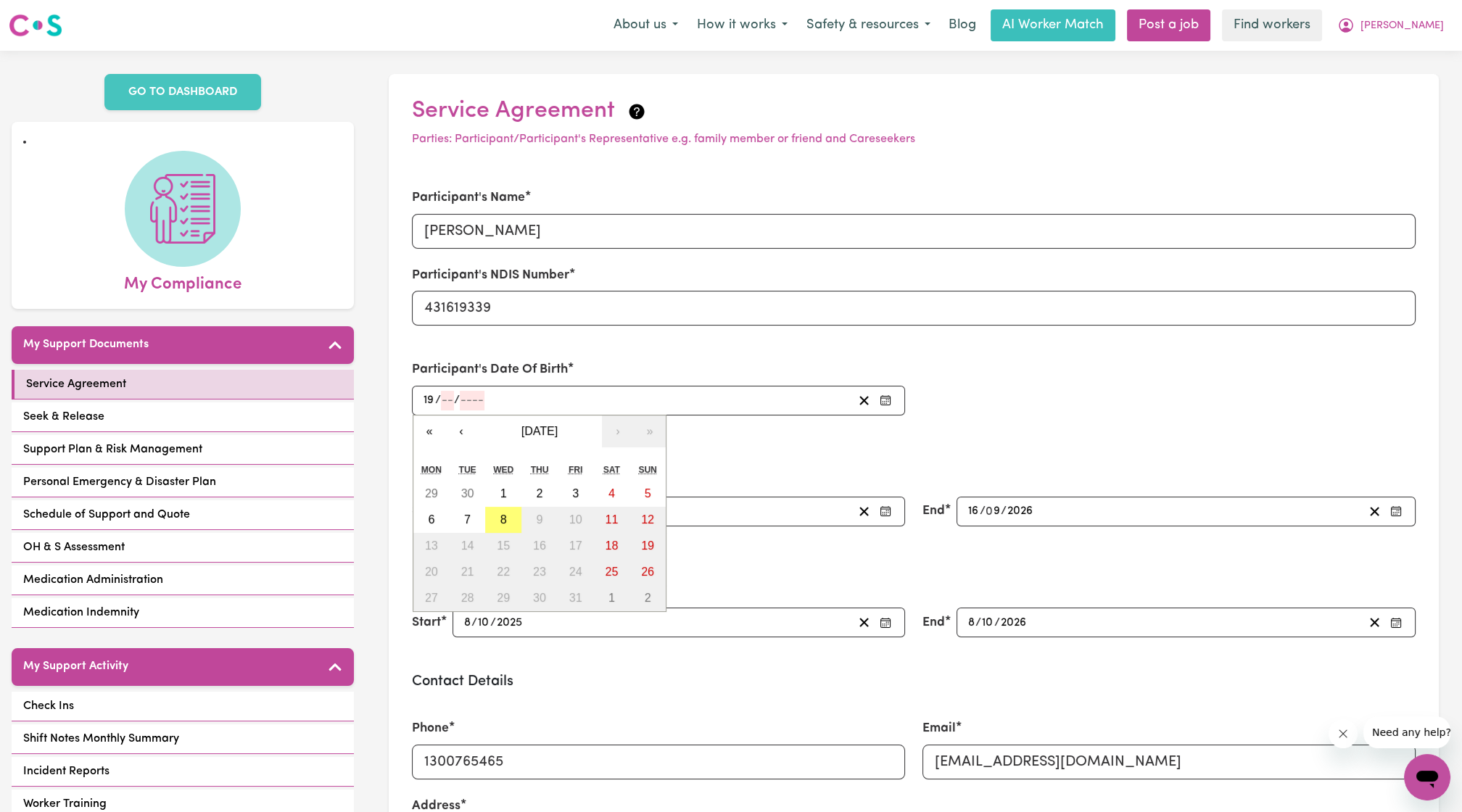
type input "19"
type input "6"
type input "0001-06-19"
type input "1"
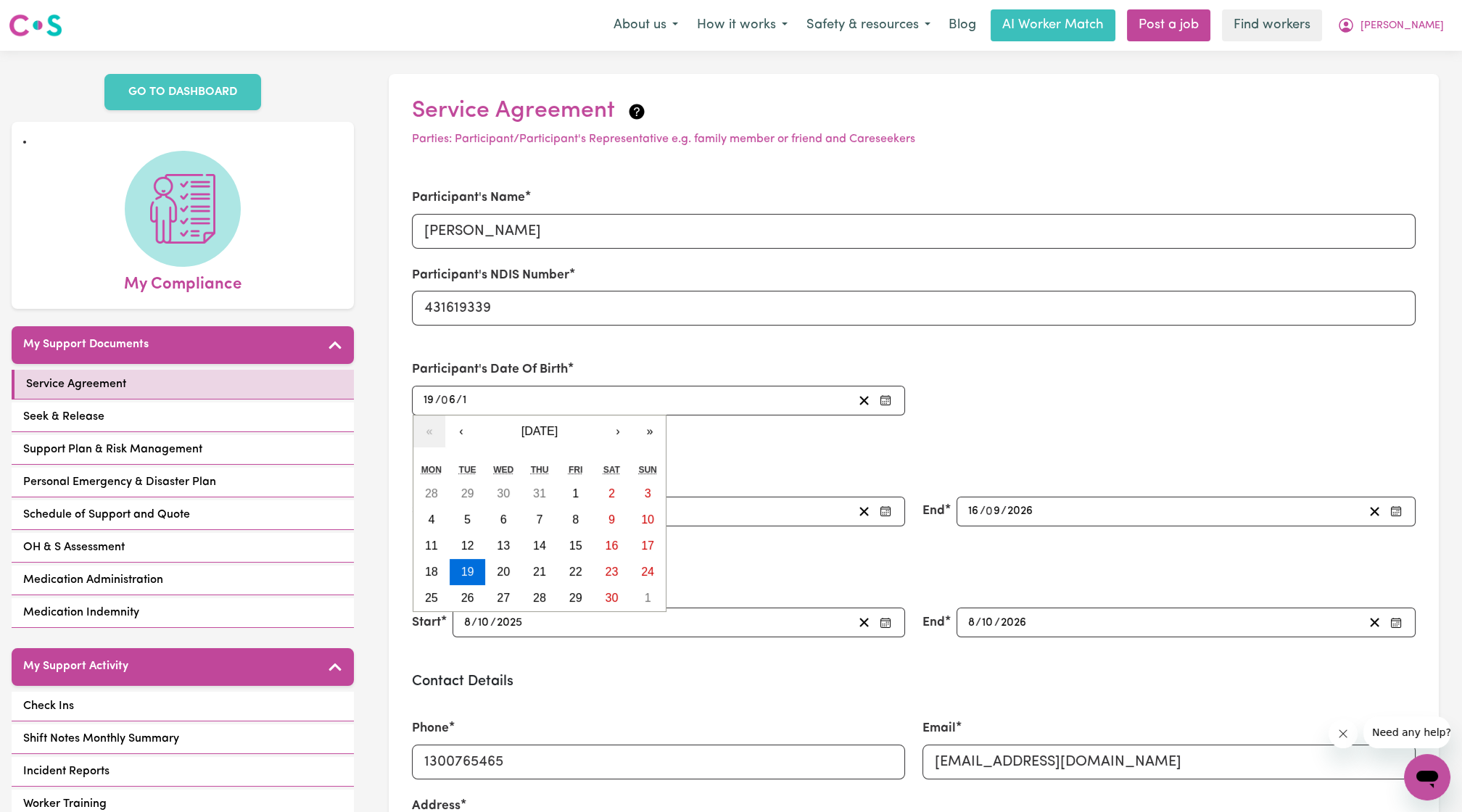
type input "0019-06-19"
type input "19"
type input "0195-06-19"
type input "195"
type input "1958-06-19"
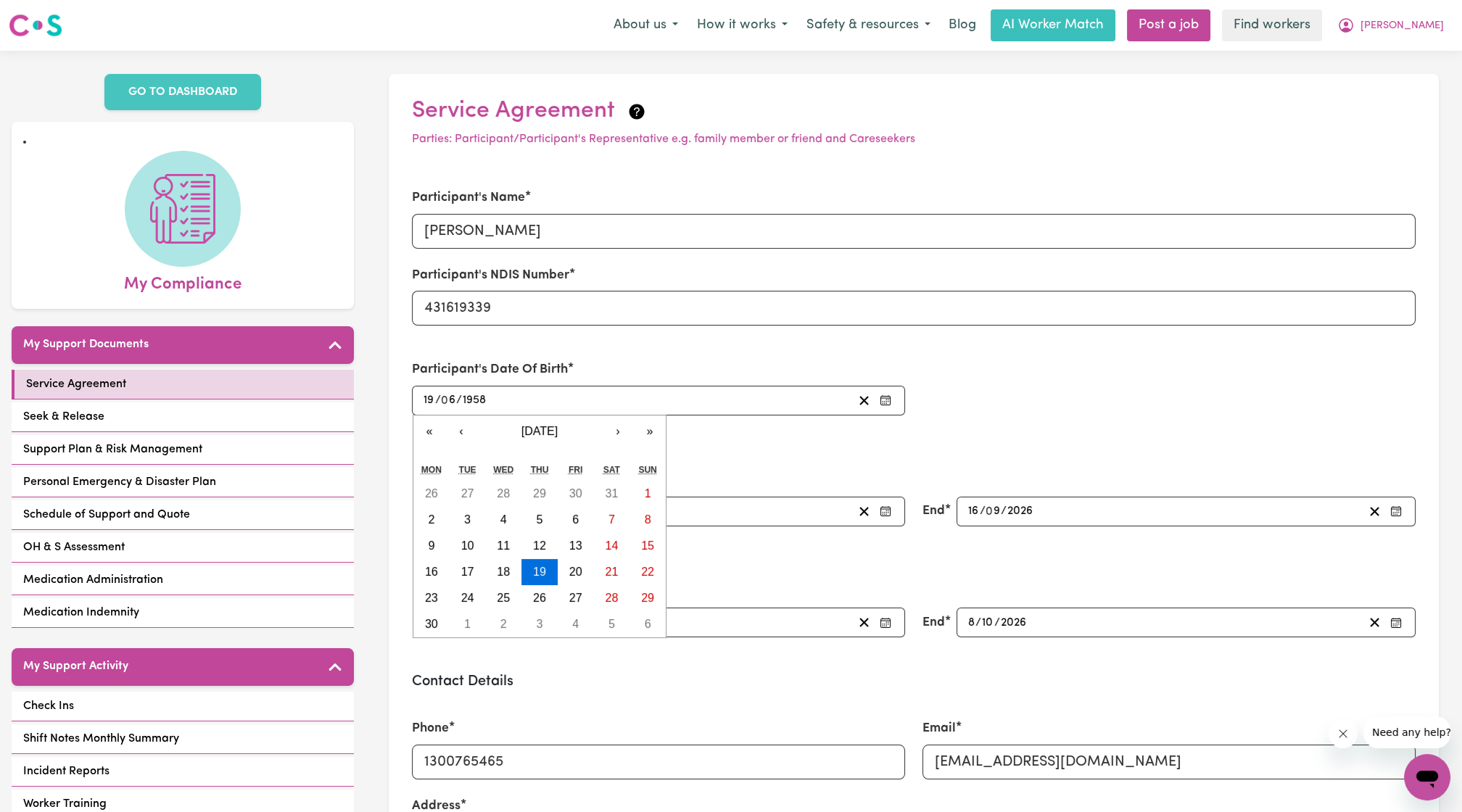
type input "1958"
click at [723, 370] on div "Participant's Name Robert Lowe Participant's NDIS Number 431619339 Participant'…" at bounding box center [913, 302] width 1021 height 261
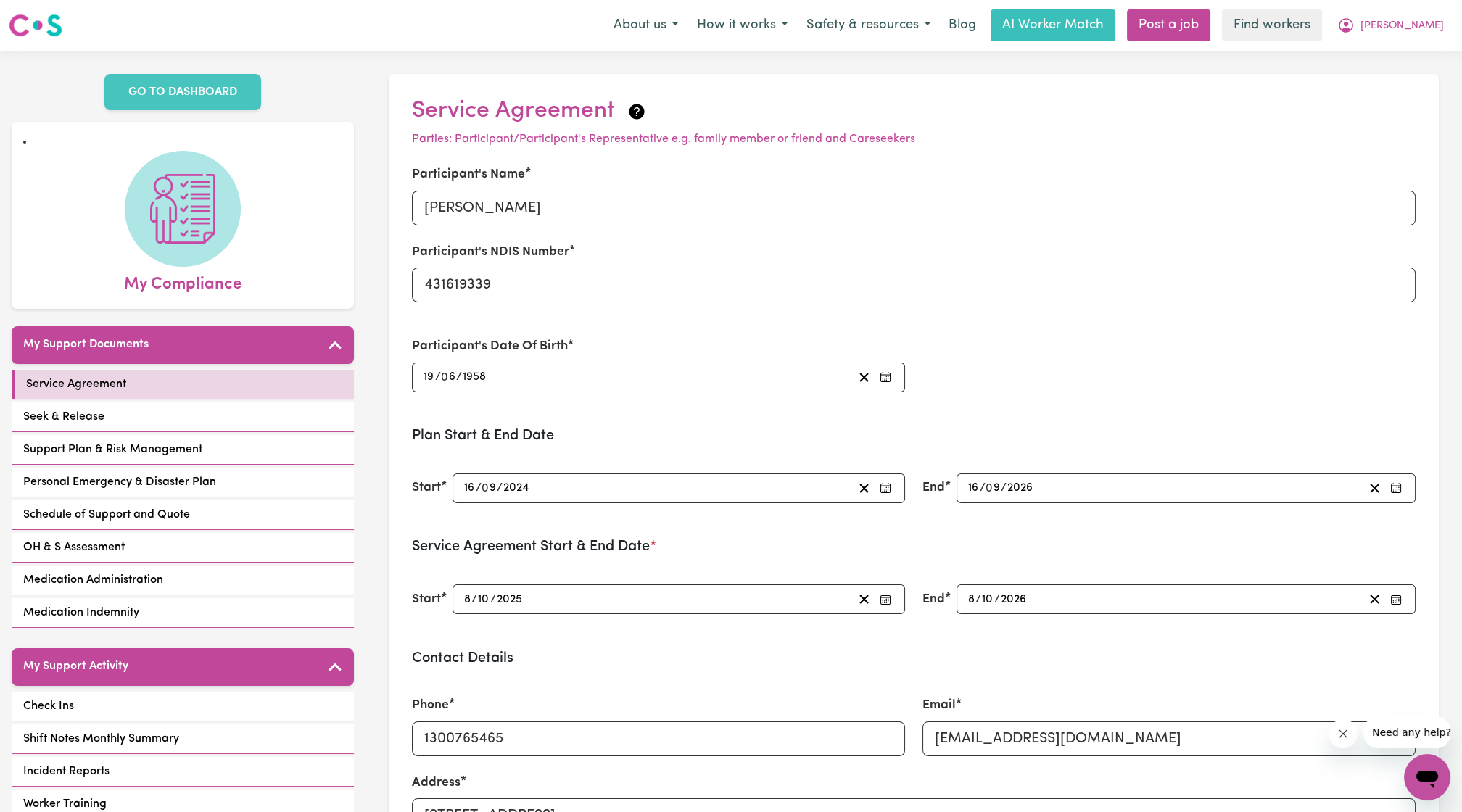
click at [723, 362] on div "Participant's Name Robert Lowe Participant's NDIS Number 431619339 Participant'…" at bounding box center [913, 279] width 1021 height 261
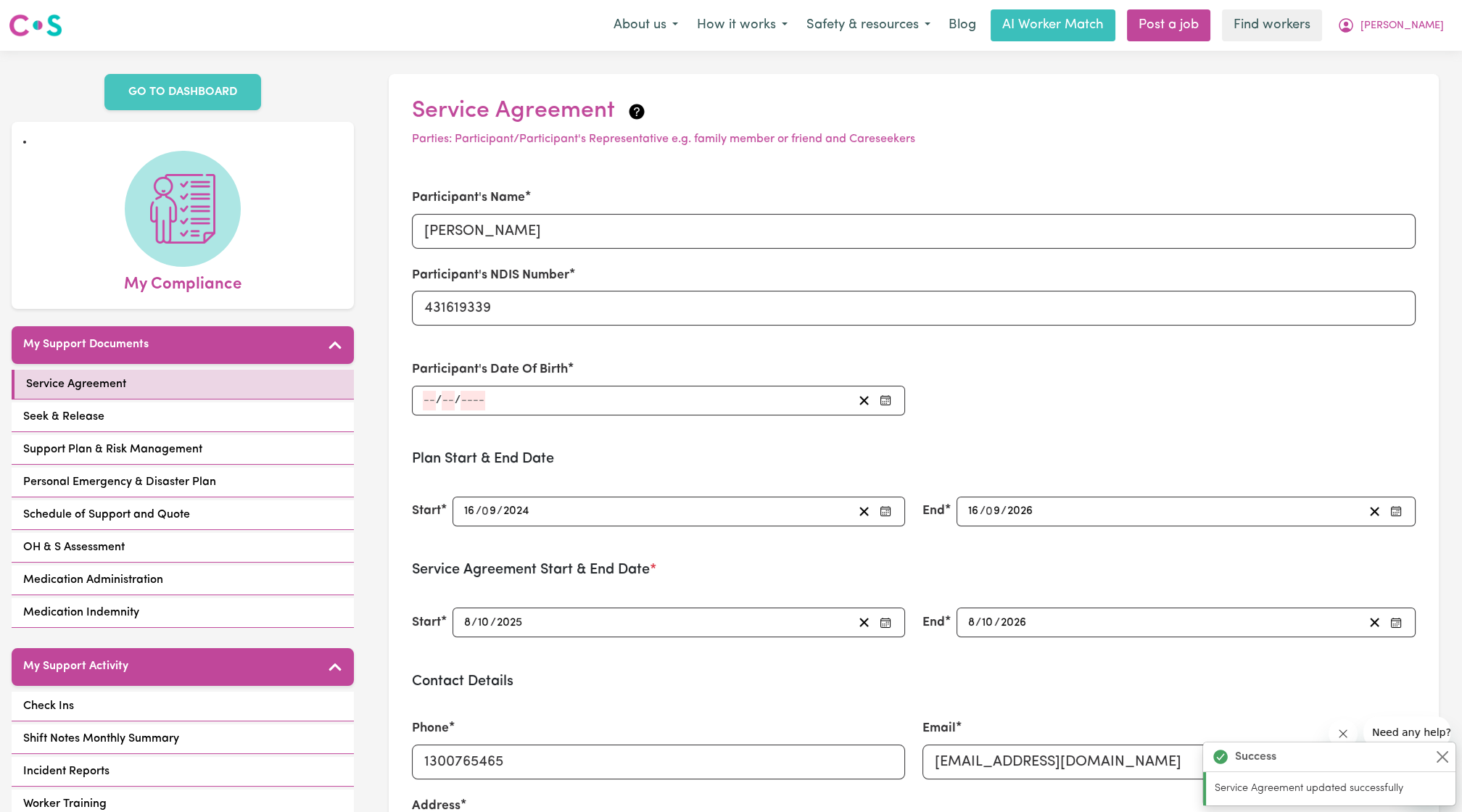
type input "1958-06-19"
type input "19"
type input "6"
type input "1958"
click at [723, 350] on div "Participant's Name Robert Lowe Participant's NDIS Number 431619339 Participant'…" at bounding box center [913, 302] width 1021 height 261
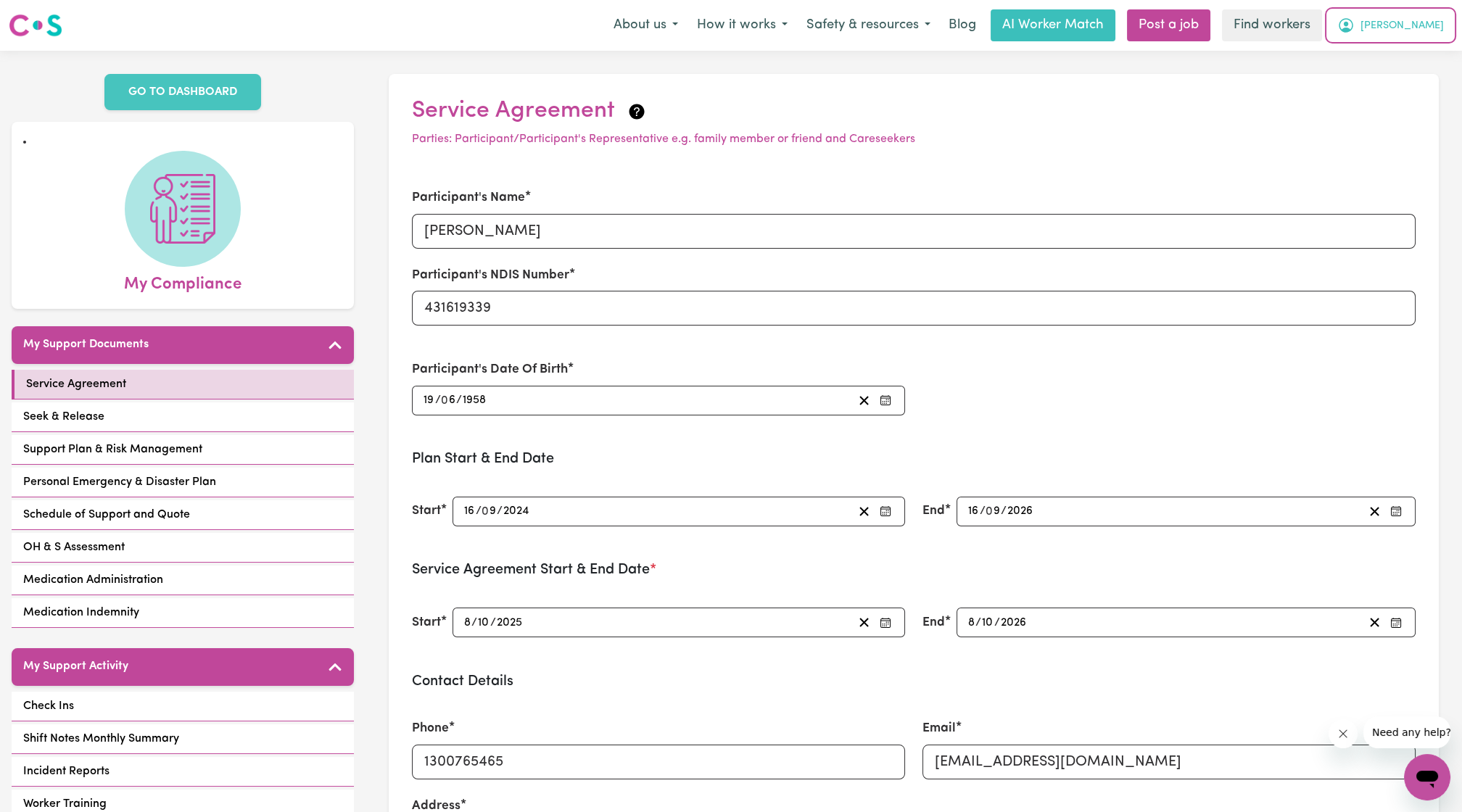
click at [723, 31] on icon "My Account" at bounding box center [1345, 25] width 14 height 14
